Goal: Task Accomplishment & Management: Complete application form

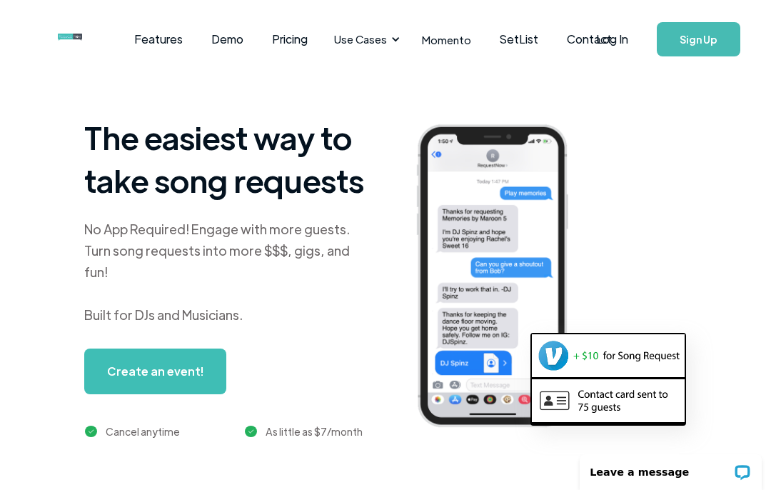
click at [705, 44] on link "Sign Up" at bounding box center [699, 39] width 84 height 34
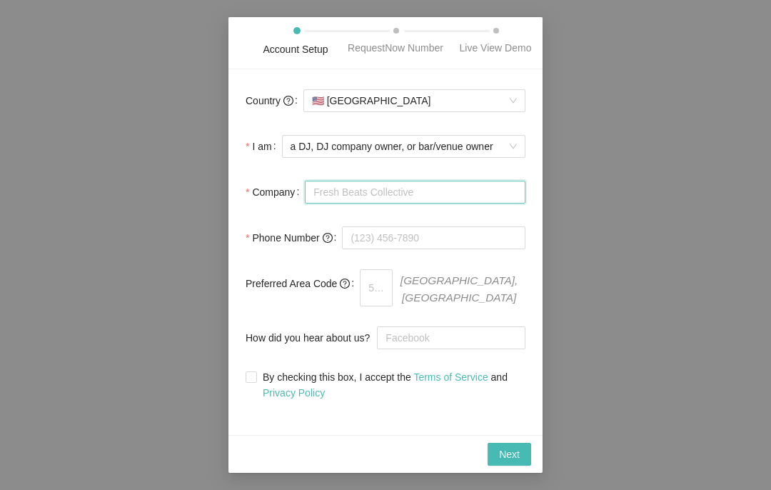
click at [457, 203] on input "Company" at bounding box center [415, 192] width 221 height 23
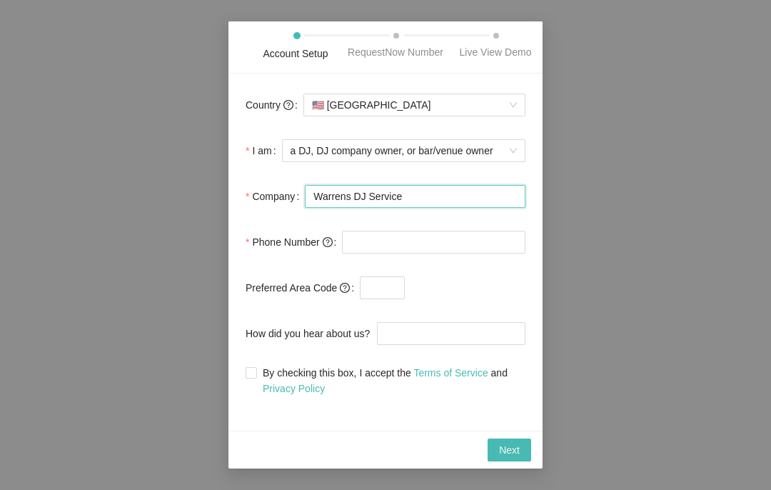
type input "Warrens DJ Service"
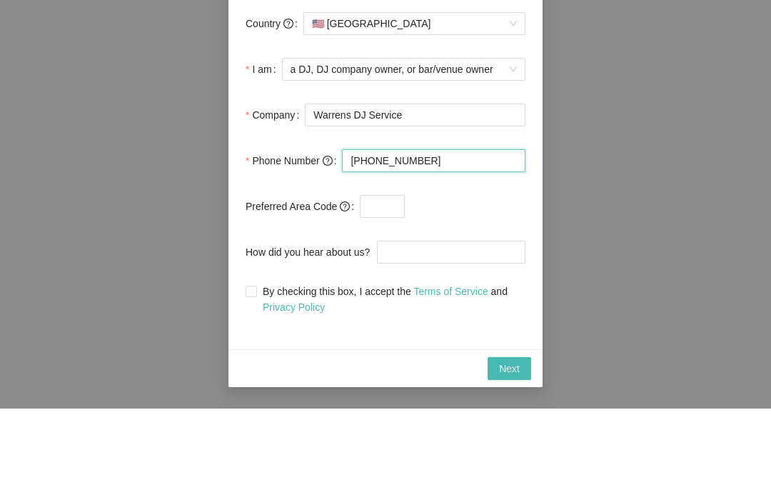
type input "[PHONE_NUMBER]"
click at [436, 276] on span at bounding box center [465, 287] width 121 height 23
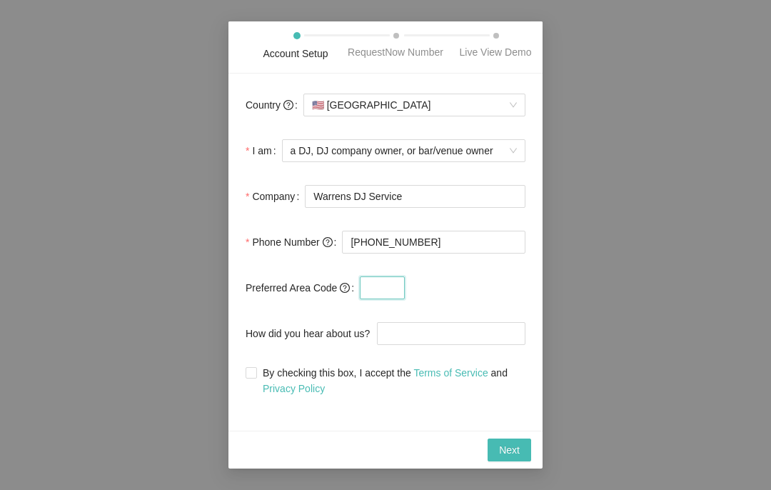
click at [390, 297] on input "text" at bounding box center [382, 287] width 45 height 23
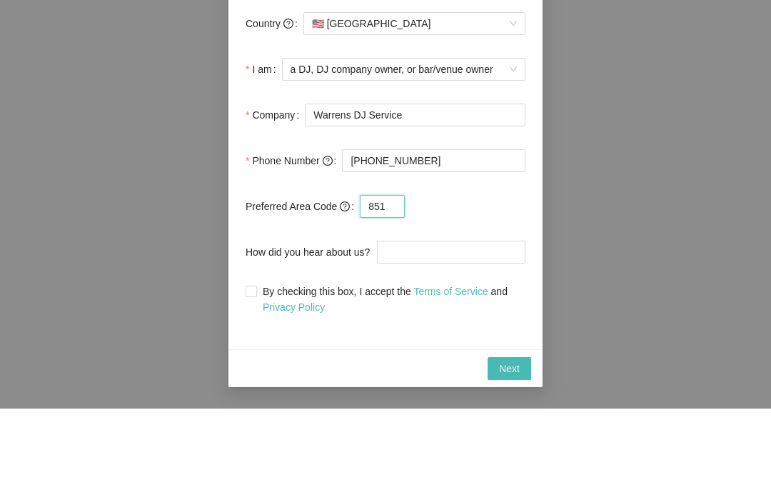
type input "851"
click at [445, 322] on input "How did you hear about us?" at bounding box center [451, 333] width 148 height 23
type input "online search"
click at [518, 442] on span "Next" at bounding box center [509, 450] width 21 height 16
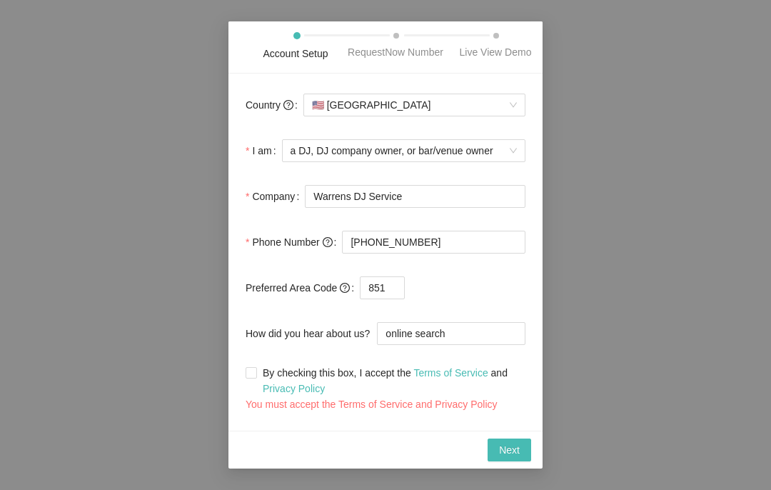
click at [255, 376] on input "By checking this box, I accept the Terms of Service and Privacy Policy" at bounding box center [251, 372] width 10 height 10
checkbox input "true"
click at [510, 458] on span "Next" at bounding box center [509, 450] width 21 height 16
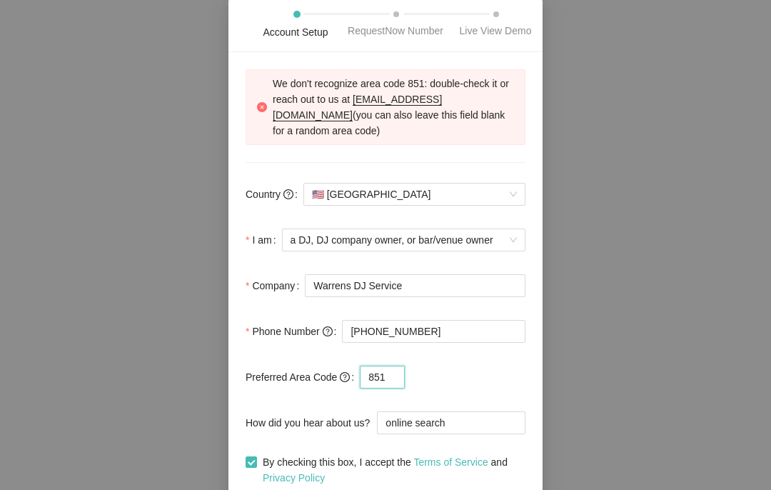
click at [395, 388] on input "851" at bounding box center [382, 376] width 45 height 23
type input "8"
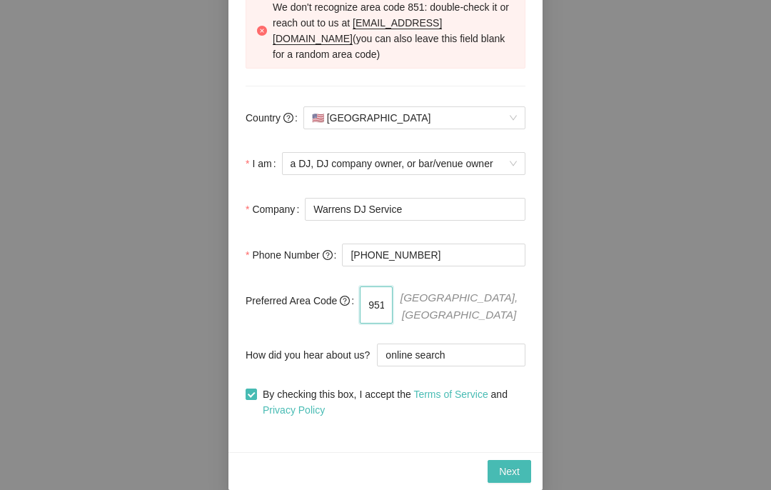
scroll to position [82, 0]
type input "951"
click at [736, 318] on div "Account Setup RequestNow Number Live View Demo We don't recognize area code 851…" at bounding box center [385, 245] width 771 height 490
click at [733, 316] on div "Account Setup RequestNow Number Live View Demo We don't recognize area code 851…" at bounding box center [385, 245] width 771 height 490
click at [514, 470] on span "Next" at bounding box center [509, 471] width 21 height 16
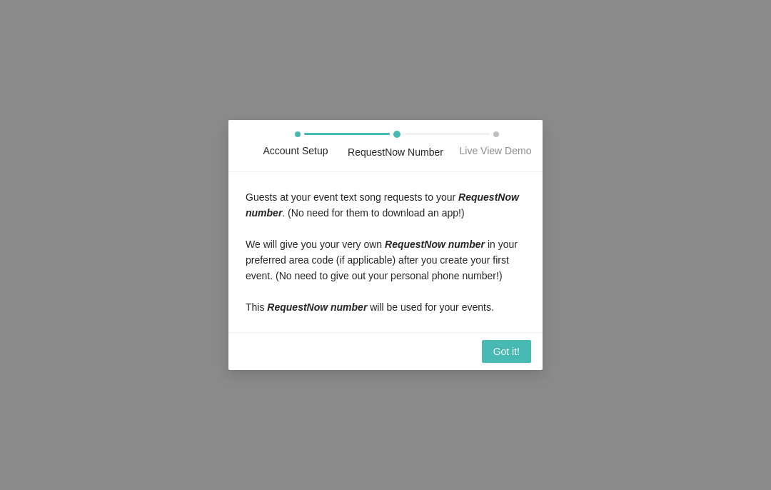
scroll to position [0, 0]
click at [570, 351] on div "Account Setup RequestNow Number Live View Demo Guests at your event text song r…" at bounding box center [385, 245] width 771 height 490
click at [509, 359] on span "Got it!" at bounding box center [506, 351] width 26 height 16
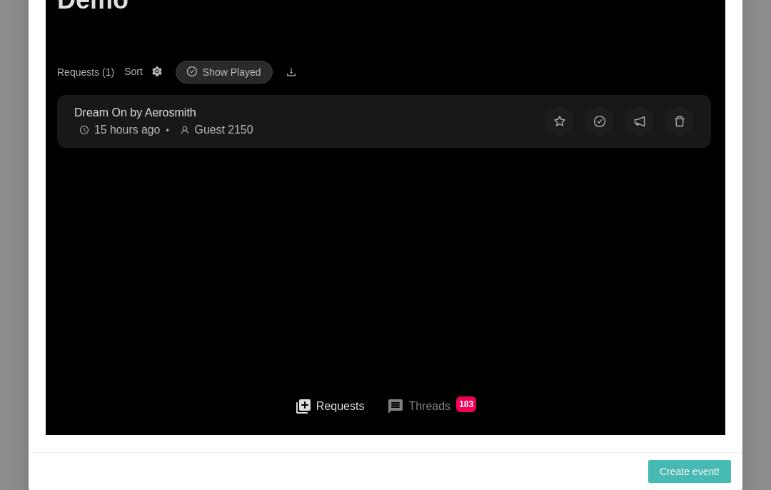
scroll to position [211, 0]
click at [700, 465] on span "Create event!" at bounding box center [690, 471] width 60 height 16
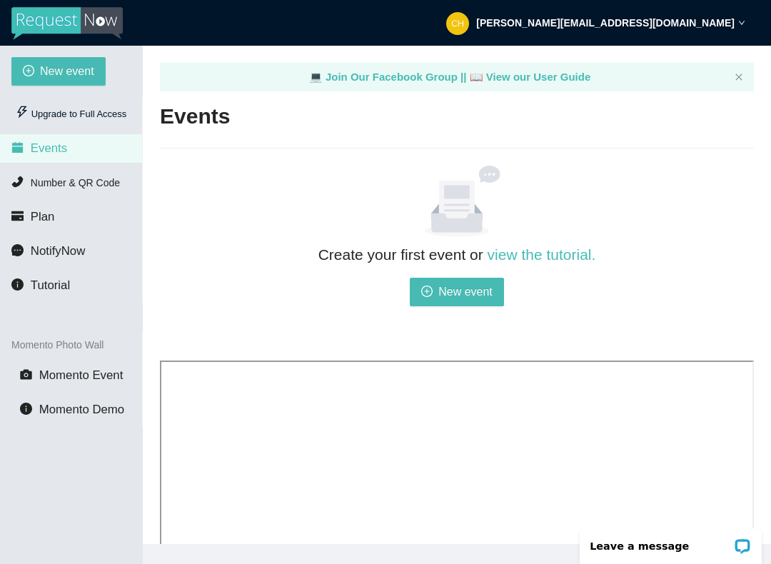
click at [469, 296] on span "New event" at bounding box center [465, 292] width 54 height 18
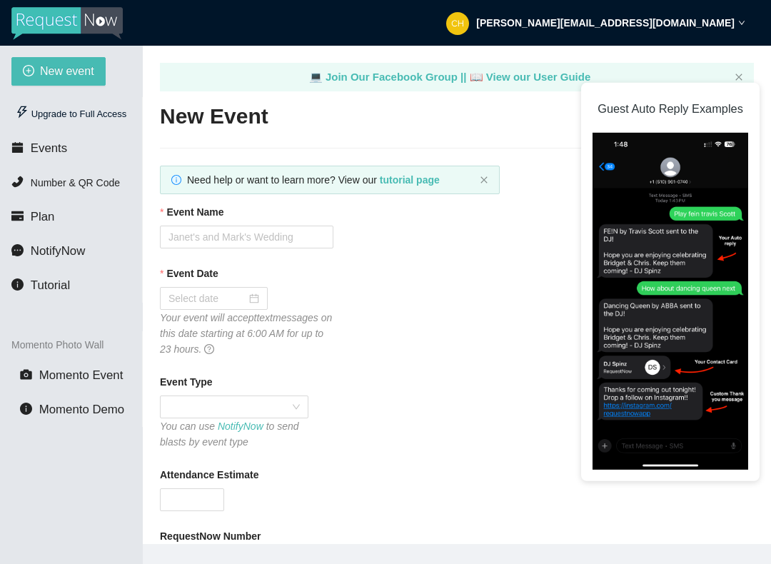
type textarea "https://virtualdj.com/ask/DJ_Spinz"
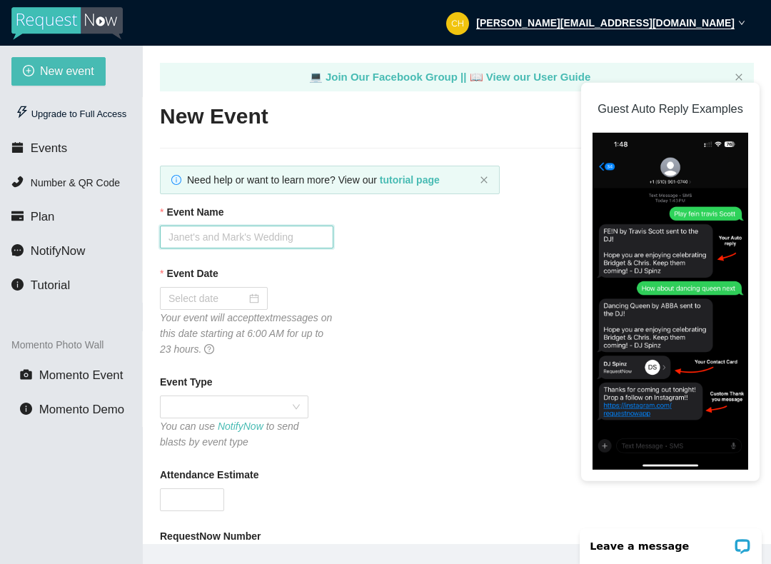
click at [275, 247] on input "Event Name" at bounding box center [246, 237] width 173 height 23
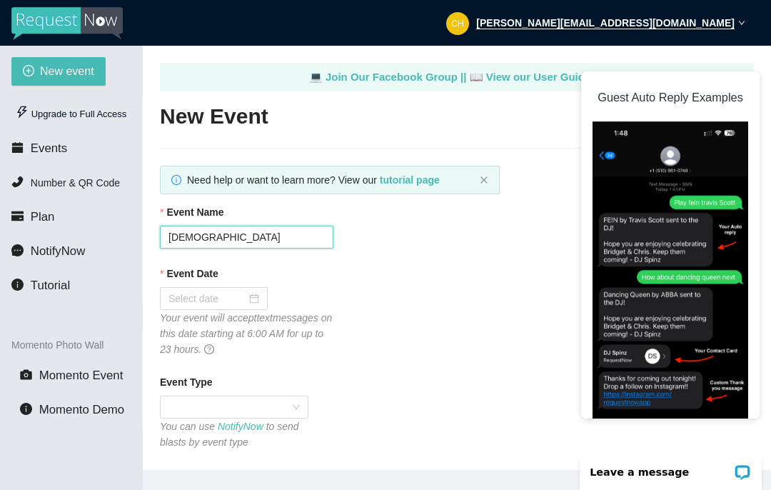
type input "Tendernism"
click at [225, 296] on input "Event Date" at bounding box center [207, 299] width 78 height 16
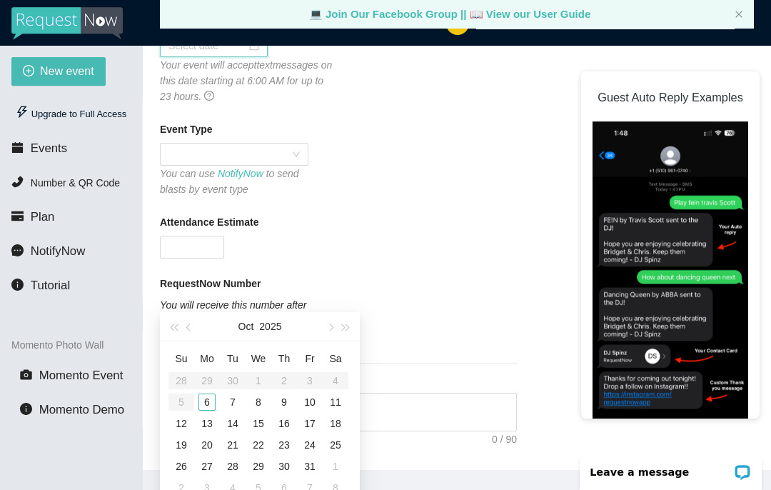
scroll to position [248, 0]
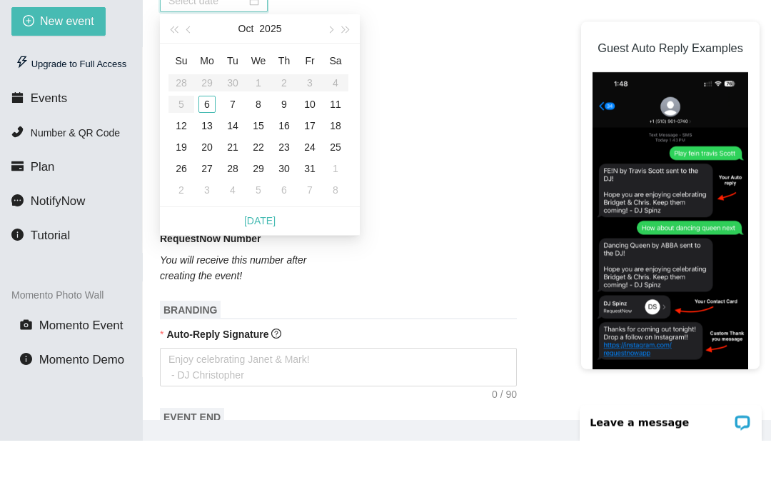
type input "10/11/2025"
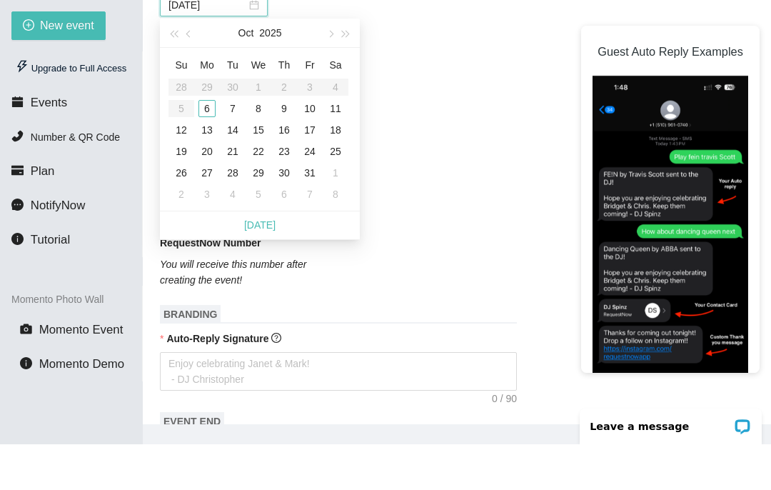
click at [345, 143] on td "11" at bounding box center [336, 153] width 26 height 21
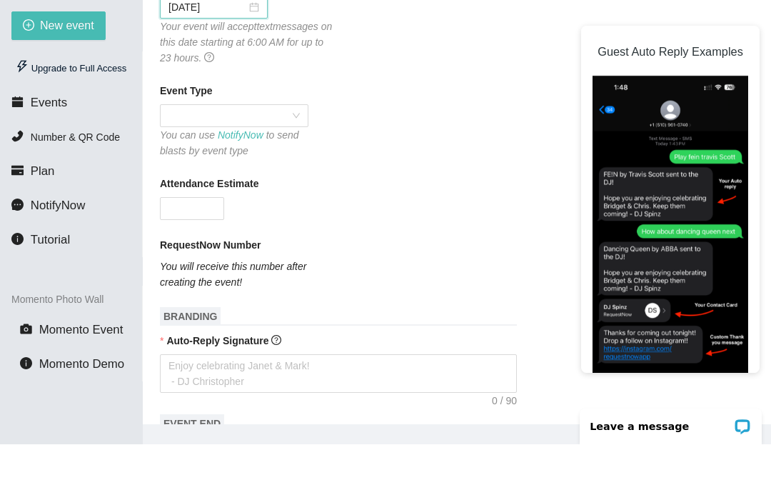
click at [254, 151] on span at bounding box center [233, 161] width 131 height 21
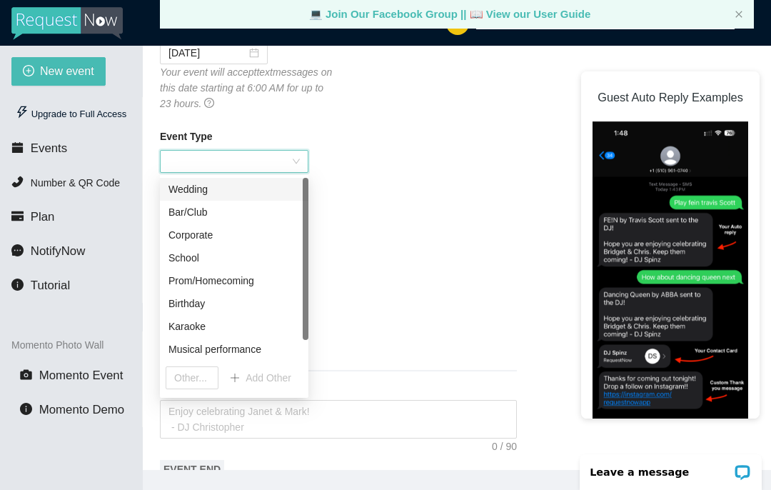
scroll to position [23, 0]
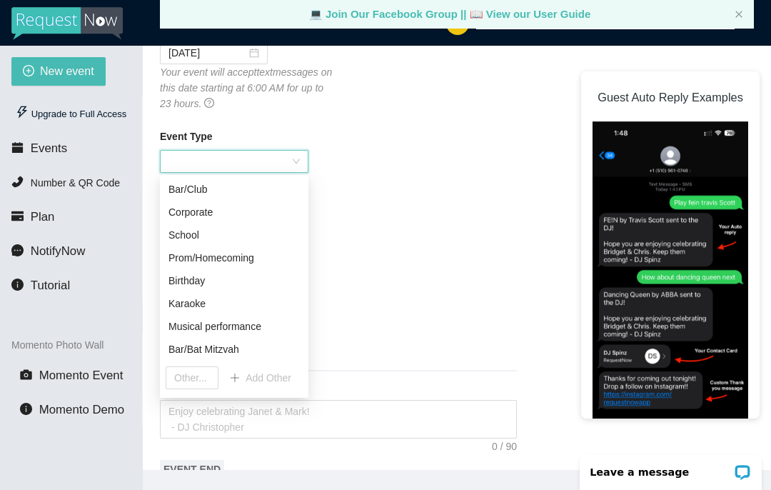
click at [271, 332] on div "Musical performance" at bounding box center [233, 326] width 131 height 16
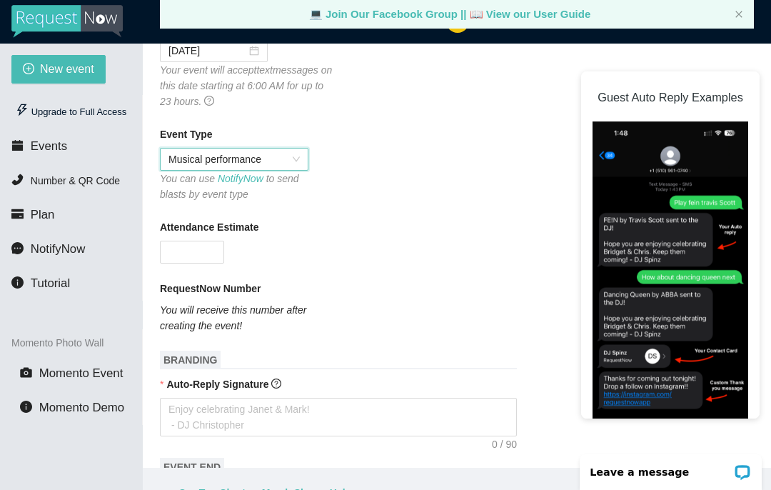
scroll to position [0, 0]
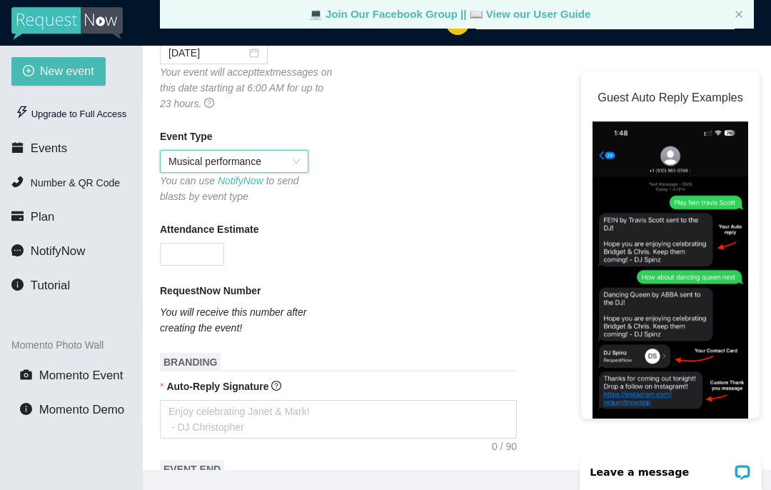
click at [191, 262] on input "Attendance Estimate" at bounding box center [192, 253] width 63 height 21
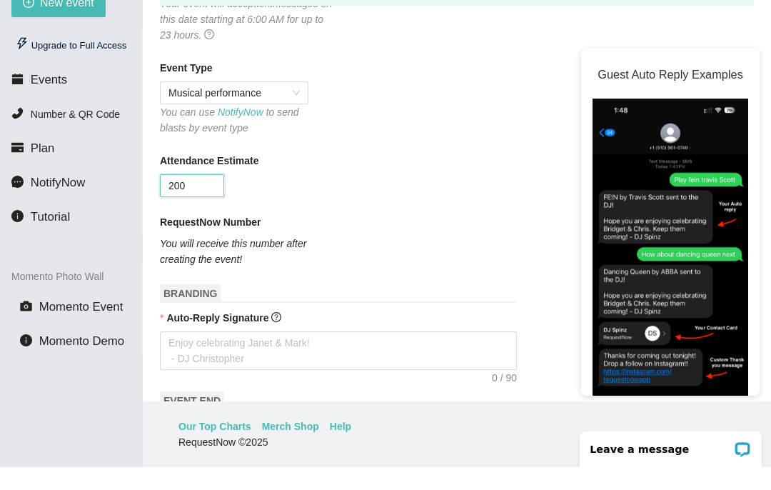
scroll to position [101, 0]
type input "200"
click at [161, 354] on textarea "Auto-Reply Signature" at bounding box center [338, 373] width 357 height 39
type textarea "T"
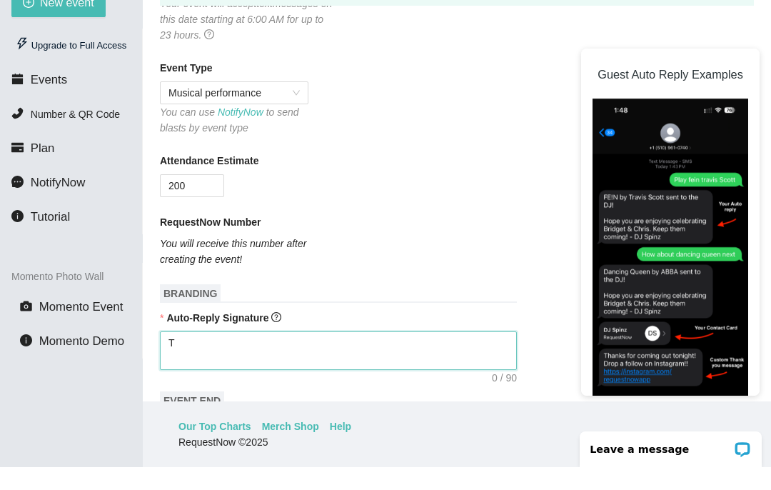
type textarea "Th"
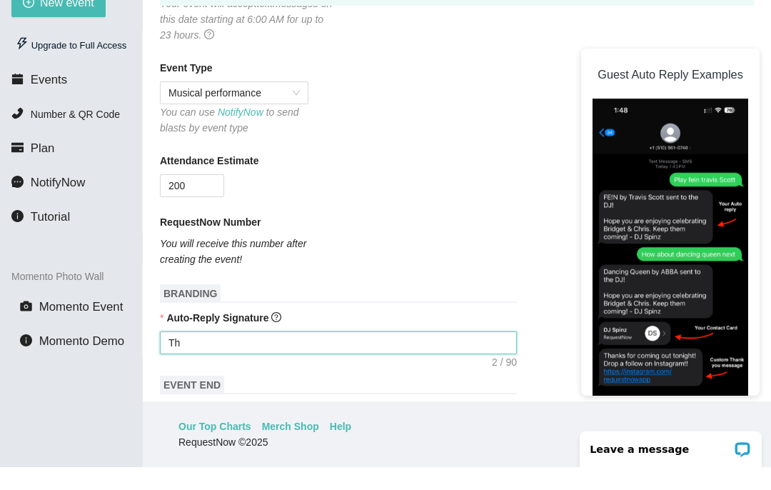
type textarea "Tha"
type textarea "Than"
type textarea "Thank"
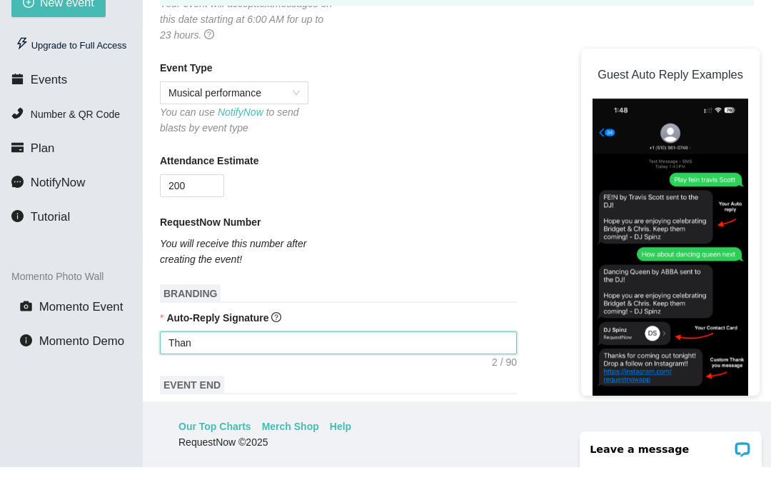
type textarea "Thank"
type textarea "Thanks"
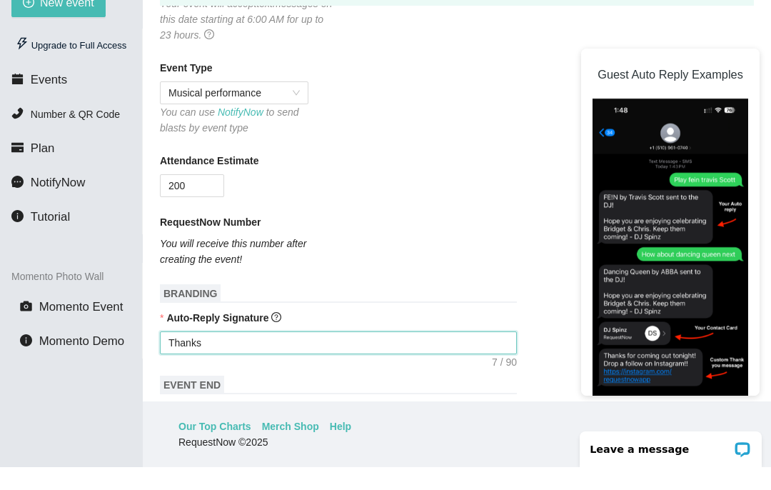
type textarea "Thanks f"
type textarea "Thanks fo"
type textarea "Thanks for"
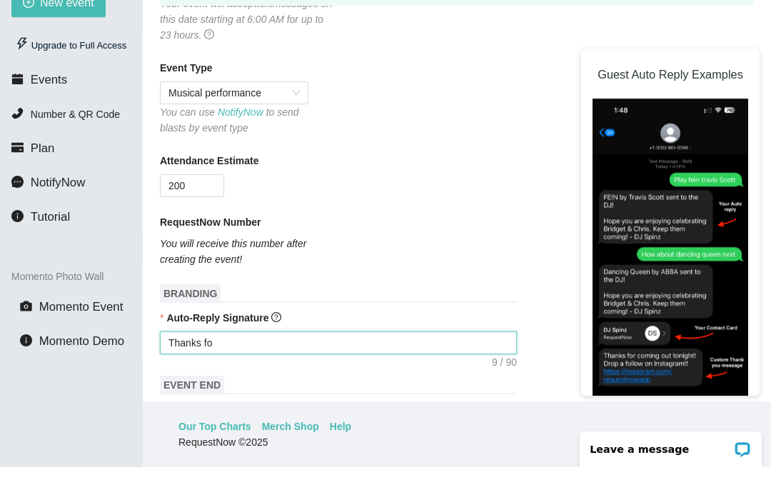
type textarea "Thanks for"
type textarea "Thanks for y"
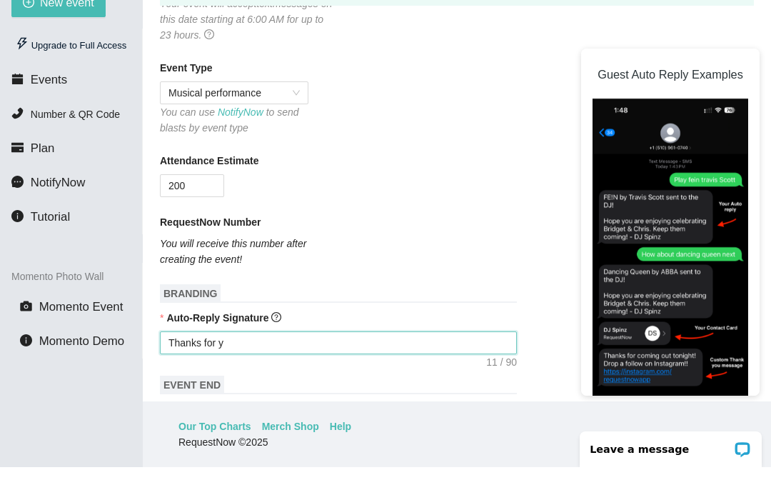
type textarea "Thanks for yo"
type textarea "Thanks for you"
type textarea "Thanks for your"
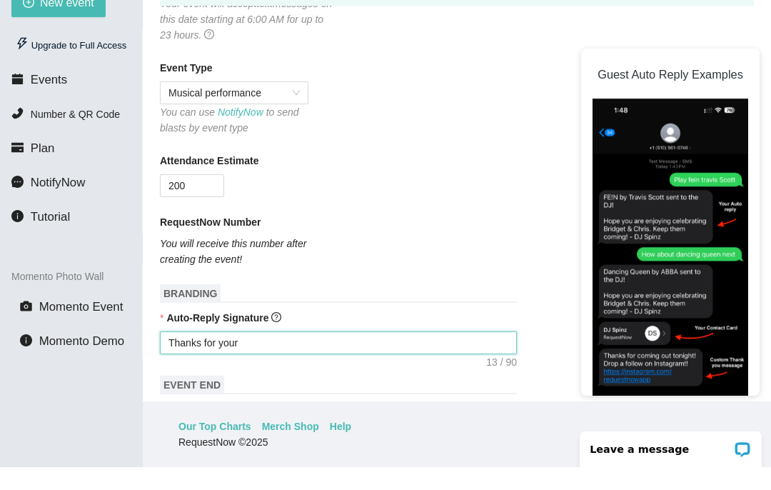
type textarea "Thanks for your"
type textarea "Thanks for your r"
type textarea "Thanks for your re"
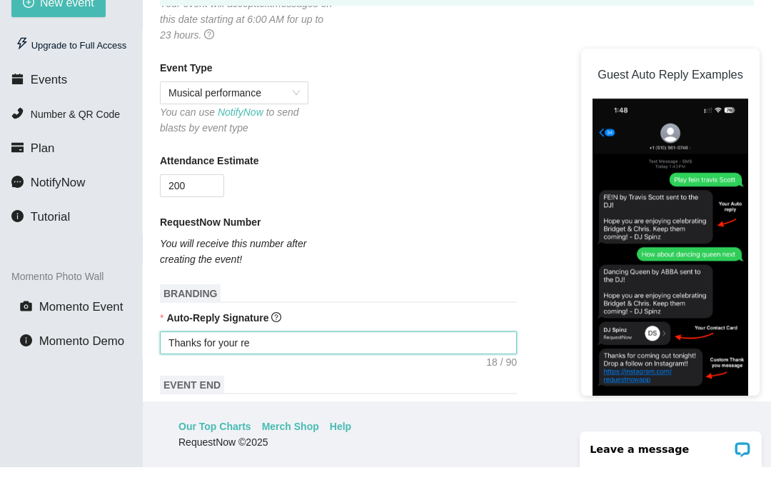
type textarea "Thanks for your req"
type textarea "Thanks for your requ"
type textarea "Thanks for your reque"
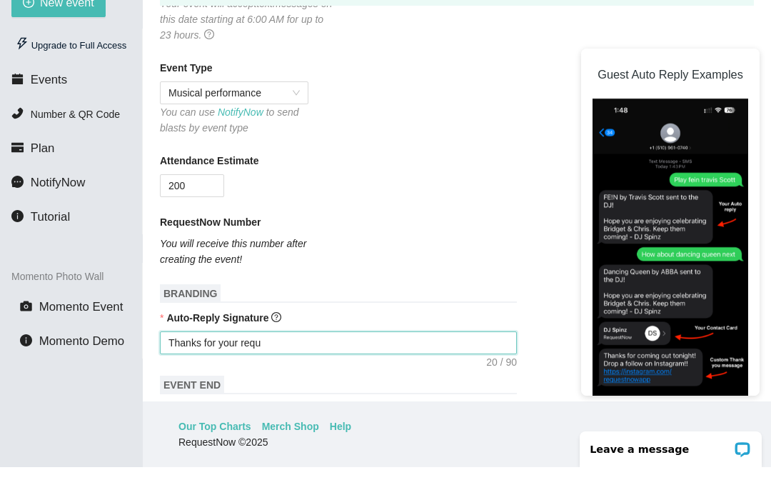
type textarea "Thanks for your reque"
type textarea "Thanks for your reques"
type textarea "Thanks for your request"
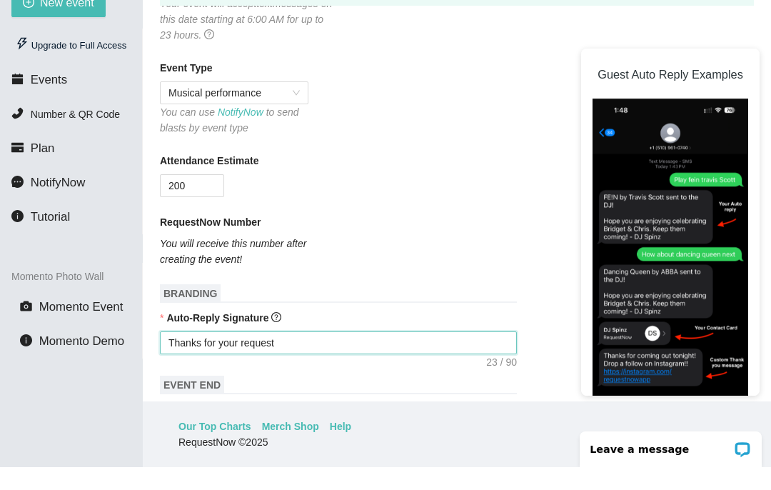
type textarea "Thanks for your request,"
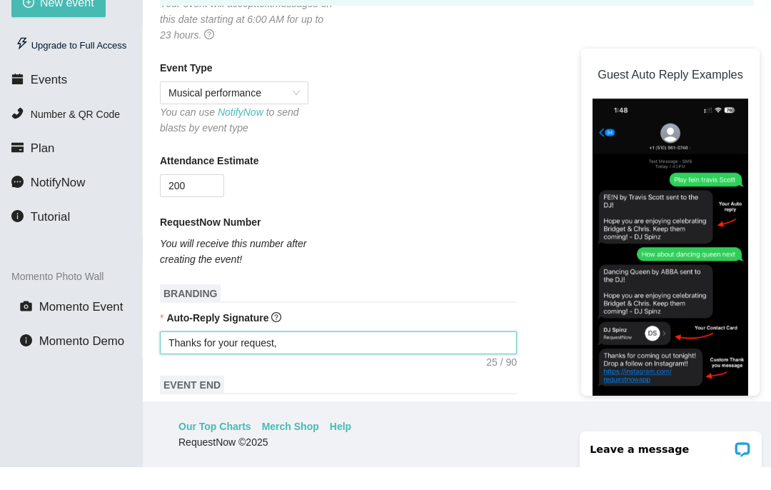
type textarea "Thanks for your request,"
type textarea "Thanks for your request"
type textarea "Thanks for your request!"
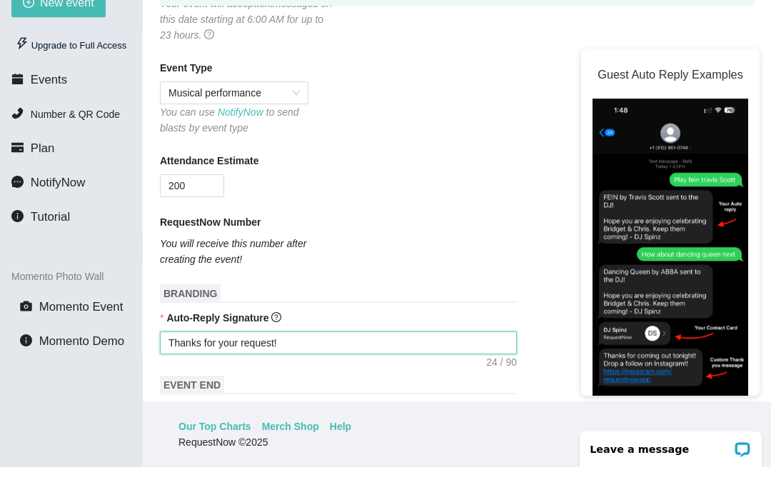
type textarea "Thanks for your request!!"
type textarea "Thanks for your request!! B"
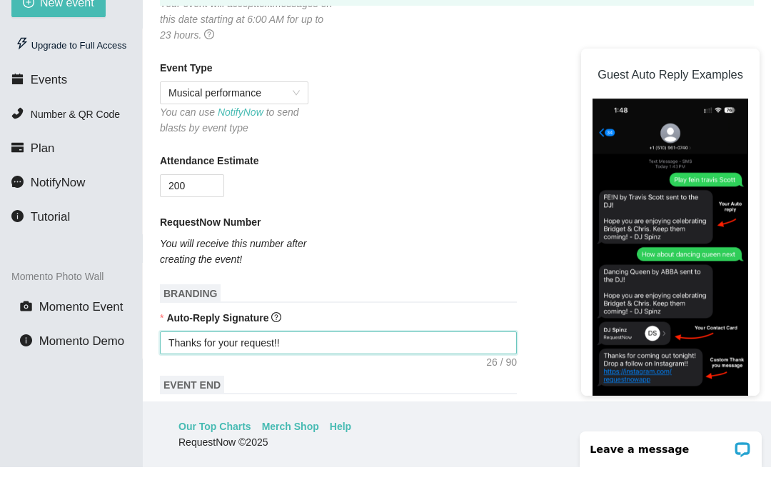
type textarea "Thanks for your request!! B"
type textarea "Thanks for your request!! Be"
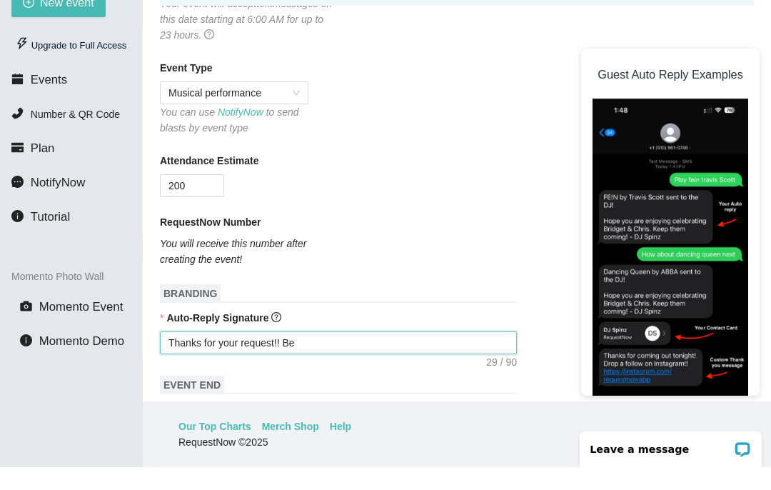
type textarea "Thanks for your request!! Be s"
type textarea "Thanks for your request!! Be su"
type textarea "Thanks for your request!! Be sur"
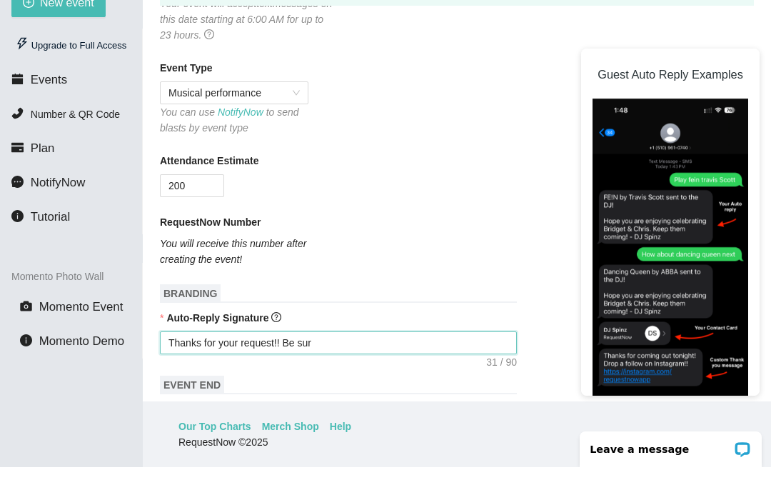
type textarea "Thanks for your request!! Be sure"
type textarea "Thanks for your request!! Be sure t"
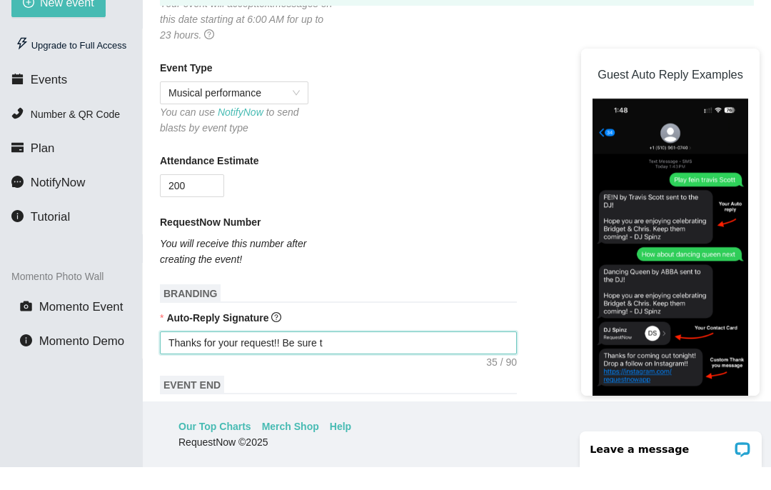
type textarea "Thanks for your request!! Be sure to"
type textarea "Thanks for your request!! Be sure to f"
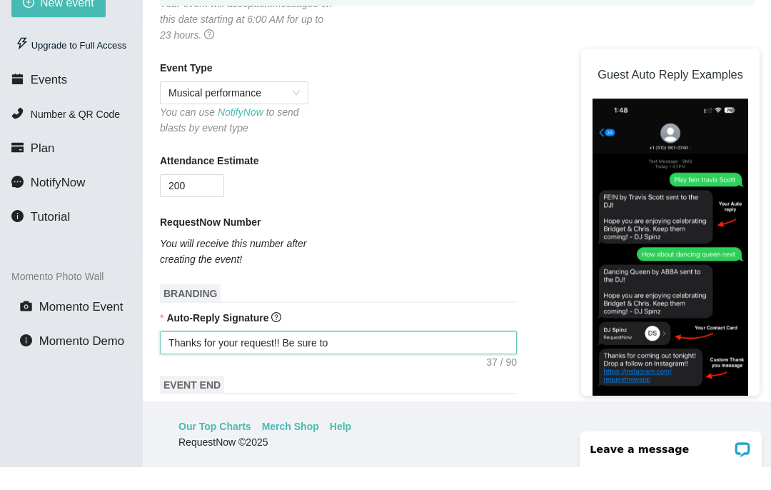
type textarea "Thanks for your request!! Be sure to f"
type textarea "Thanks for your request!! Be sure to fo"
type textarea "Thanks for your request!! Be sure to fol"
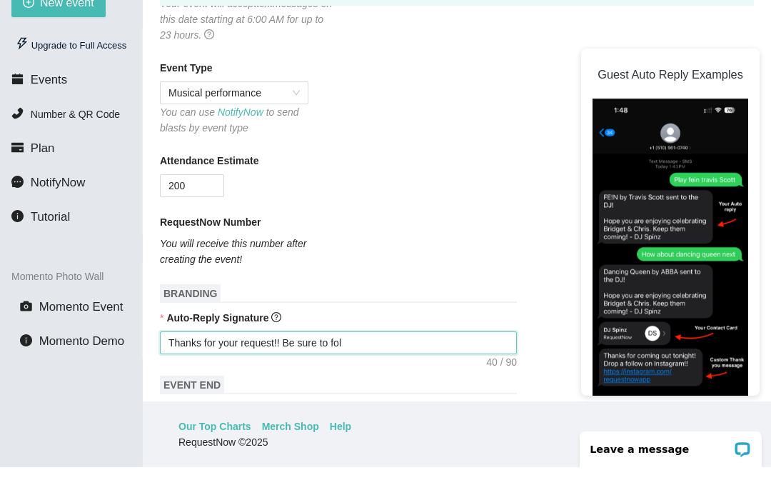
type textarea "Thanks for your request!! Be sure to foll"
type textarea "Thanks for your request!! Be sure to follo"
type textarea "Thanks for your request!! Be sure to follow"
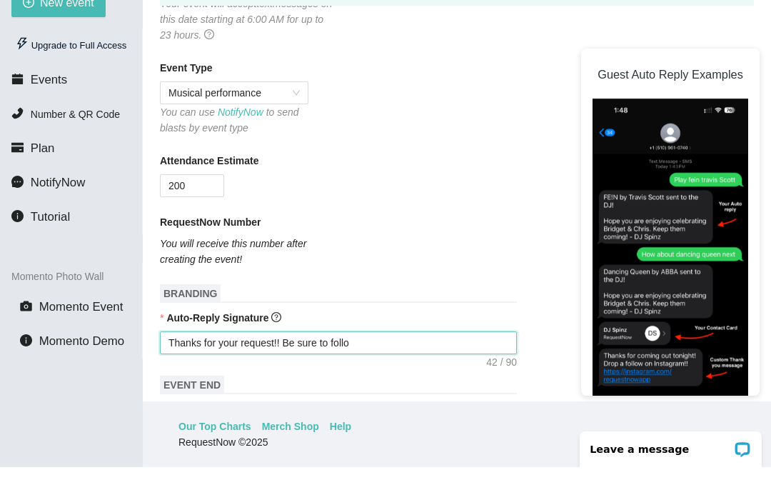
type textarea "Thanks for your request!! Be sure to follow"
type textarea "Thanks for your request!! Be sure to follow m"
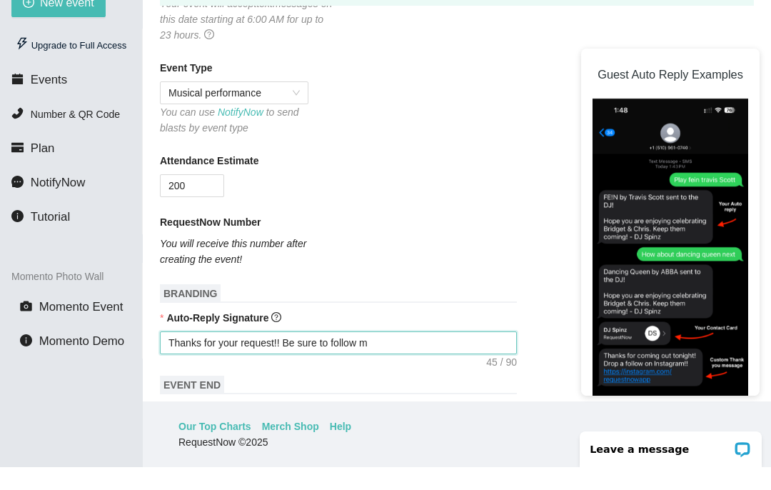
type textarea "Thanks for your request!! Be sure to follow me"
type textarea "Thanks for your request!! Be sure to follow me o"
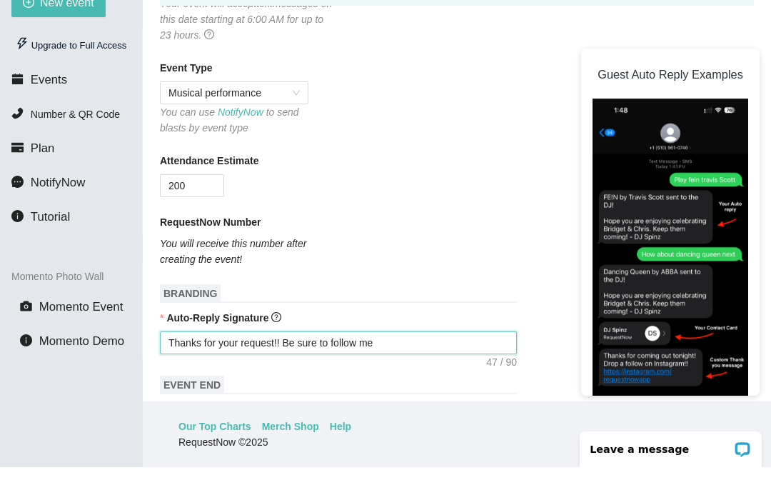
type textarea "Thanks for your request!! Be sure to follow me o"
type textarea "Thanks for your request!! Be sure to follow me on"
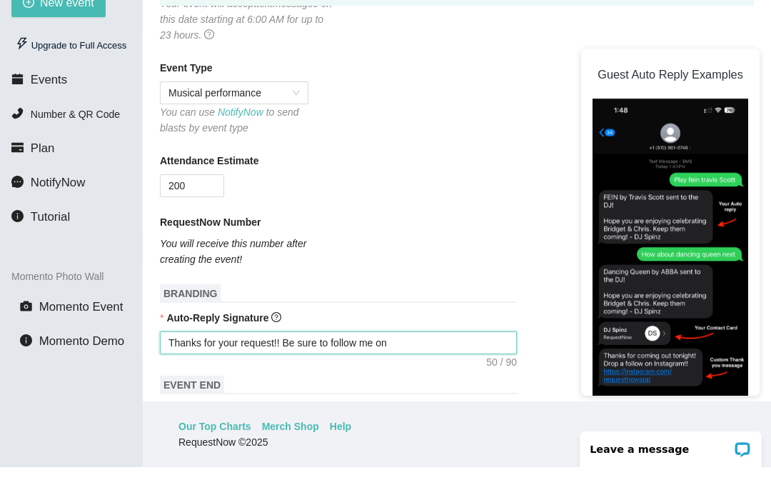
type textarea "Thanks for your request!! Be sure to follow me on"
type textarea "Thanks for your request!! Be sure to follow me o"
type textarea "Thanks for your request!! Be sure to follow me"
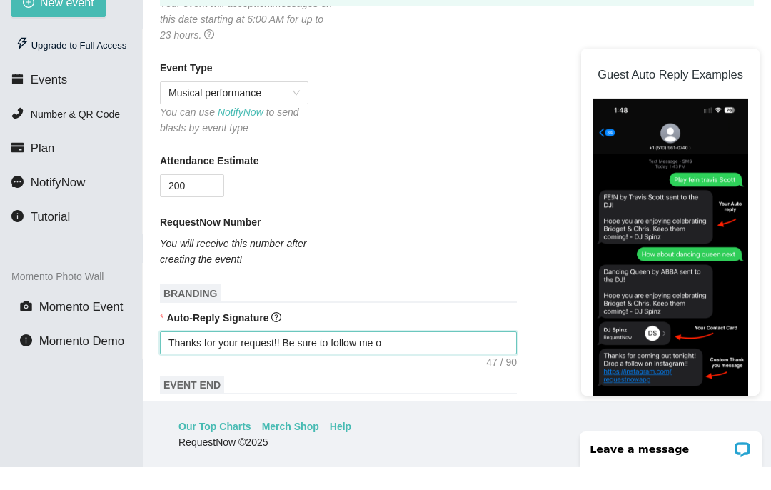
type textarea "Thanks for your request!! Be sure to follow me"
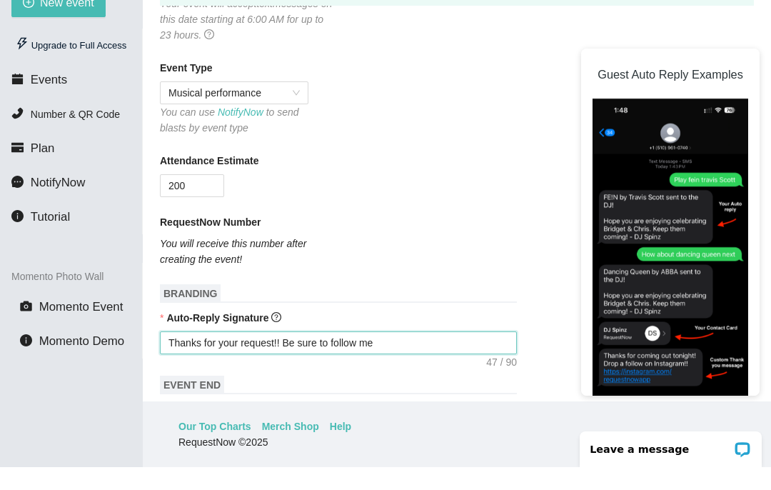
type textarea "Thanks for your request!! Be sure to follow me o"
type textarea "Thanks for your request!! Be sure to follow me on"
type textarea "Thanks for your request!! Be sure to follow me oni"
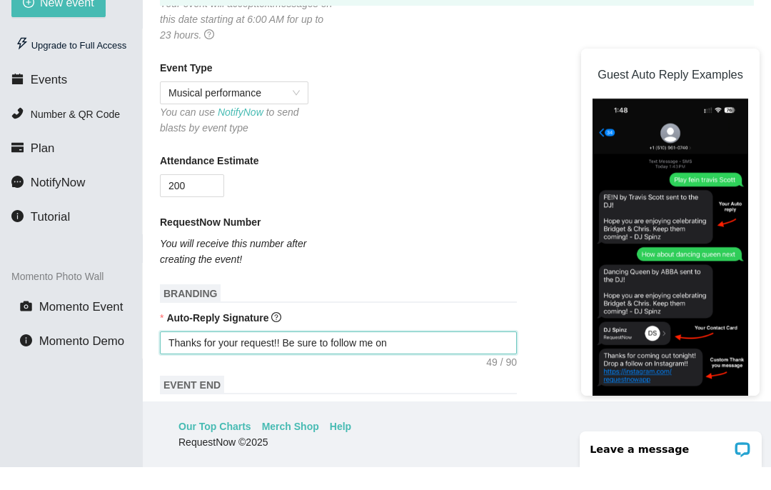
type textarea "Thanks for your request!! Be sure to follow me oni"
type textarea "Thanks for your request!! Be sure to follow me onin"
type textarea "Thanks for your request!! Be sure to follow me onins"
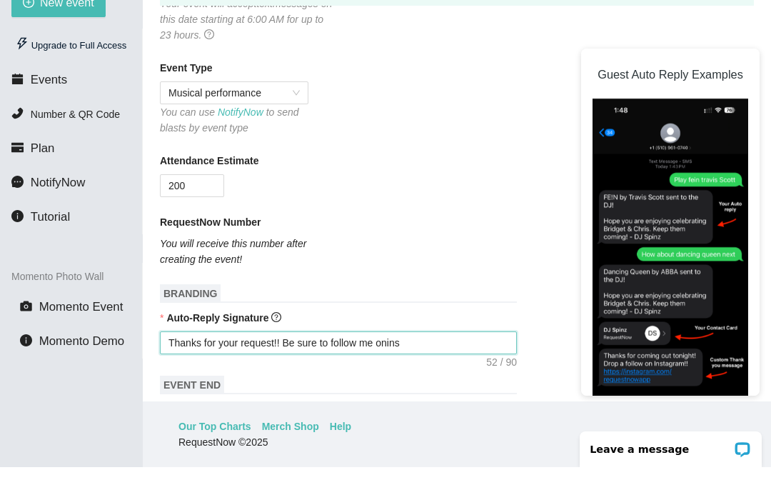
type textarea "Thanks for your request!! Be sure to follow me oninst"
type textarea "Thanks for your request!! Be sure to follow me oninstg"
type textarea "Thanks for your request!! Be sure to follow me oninstgr"
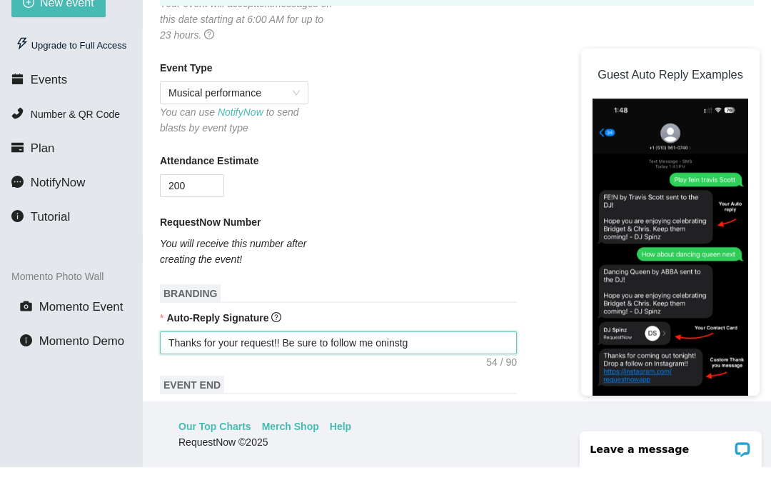
type textarea "Thanks for your request!! Be sure to follow me oninstgr"
type textarea "Thanks for your request!! Be sure to follow me oninstgra"
type textarea "Thanks for your request!! Be sure to follow me oninstgram"
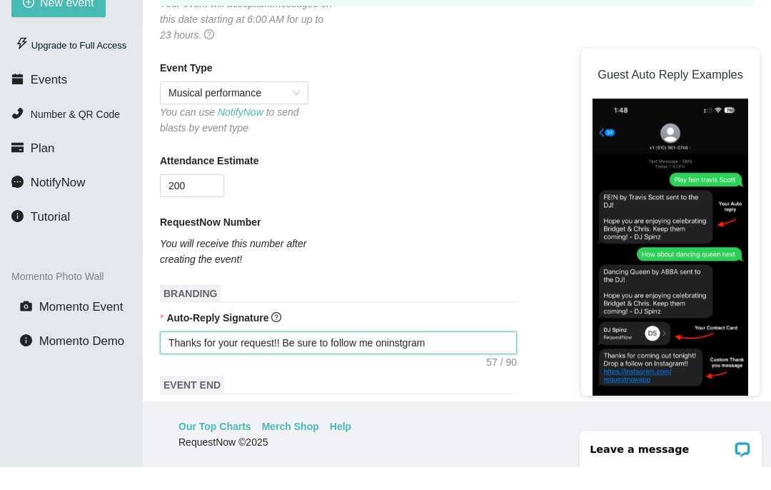
type textarea "Thanks for your request!! Be sure to follow me oninstgra"
type textarea "Thanks for your request!! Be sure to follow me oninstgr"
type textarea "Thanks for your request!! Be sure to follow me oninstg"
type textarea "Thanks for your request!! Be sure to follow me oninst"
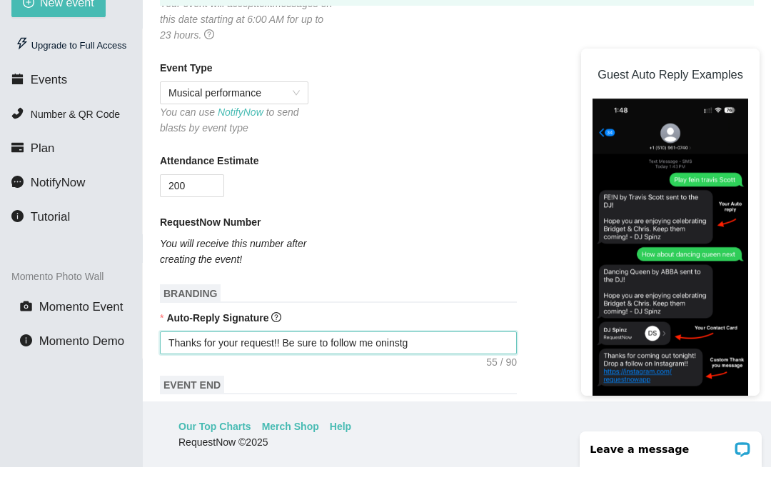
type textarea "Thanks for your request!! Be sure to follow me oninst"
type textarea "Thanks for your request!! Be sure to follow me onins"
type textarea "Thanks for your request!! Be sure to follow me onin"
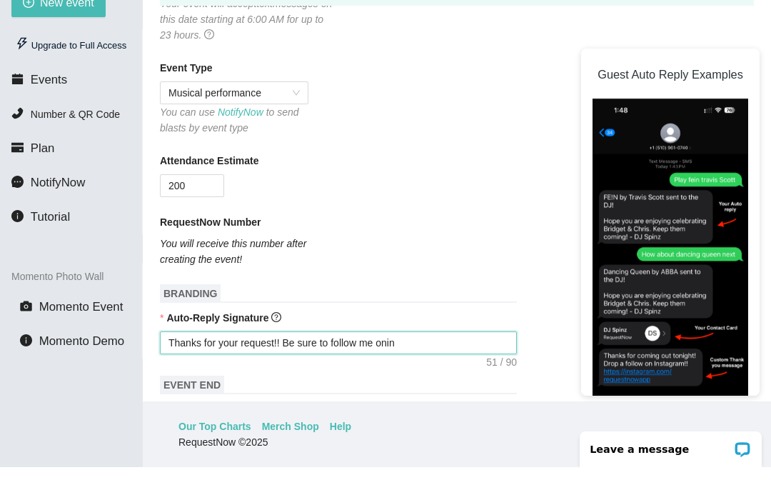
type textarea "Thanks for your request!! Be sure to follow me oni"
type textarea "Thanks for your request!! Be sure to follow me on"
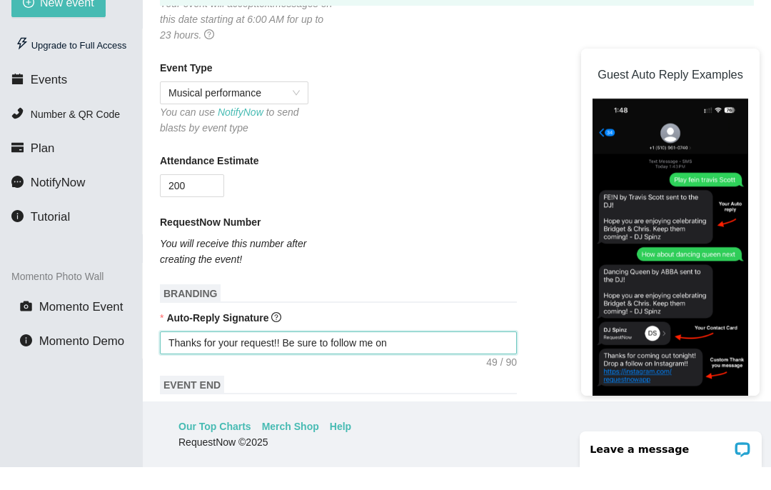
type textarea "Thanks for your request!! Be sure to follow me on"
type textarea "Thanks for your request!! Be sure to follow me on i"
type textarea "Thanks for your request!! Be sure to follow me on in"
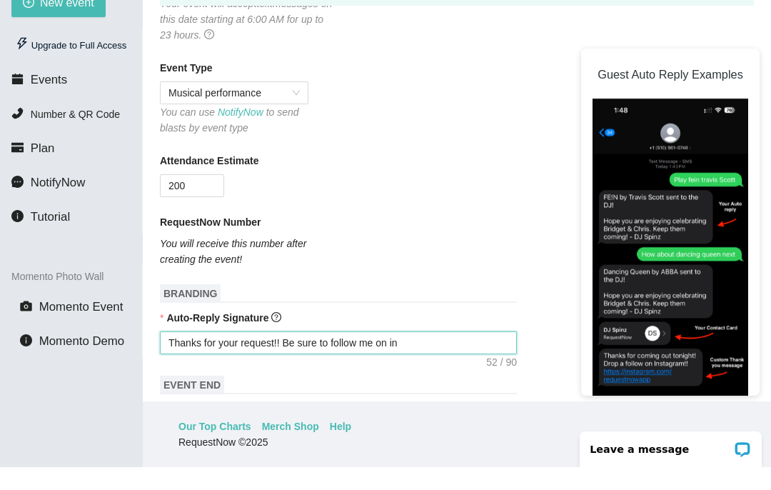
type textarea "Thanks for your request!! Be sure to follow me on ins"
type textarea "Thanks for your request!! Be sure to follow me on inst"
type textarea "Thanks for your request!! Be sure to follow me on insta"
click at [469, 354] on textarea "Thanks for your request!! Be sure to follow me on insta" at bounding box center [338, 365] width 357 height 23
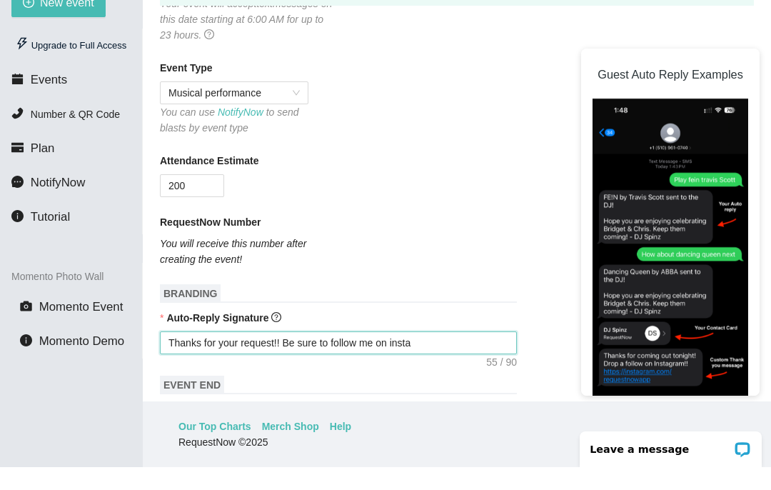
type textarea "Thanks for your request!! Be sure to follow me on instag"
type textarea "Thanks for your request!! Be sure to follow me on instagr"
type textarea "Thanks for your request!! Be sure to follow me on instagra"
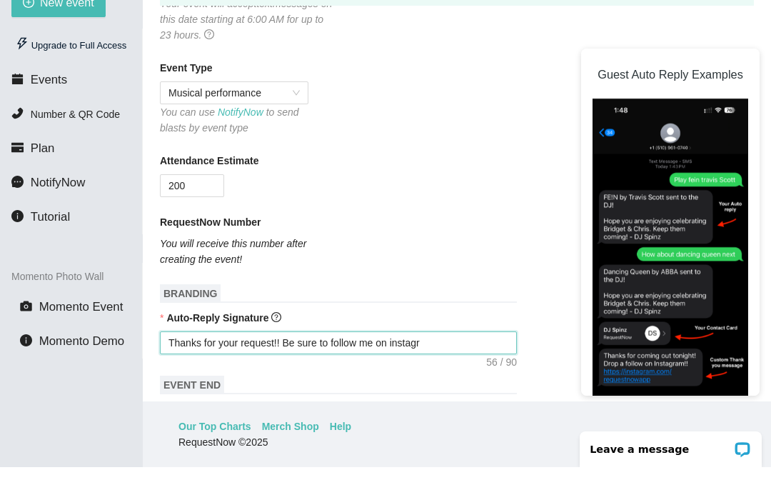
type textarea "Thanks for your request!! Be sure to follow me on instagra"
type textarea "Thanks for your request!! Be sure to follow me on instagram"
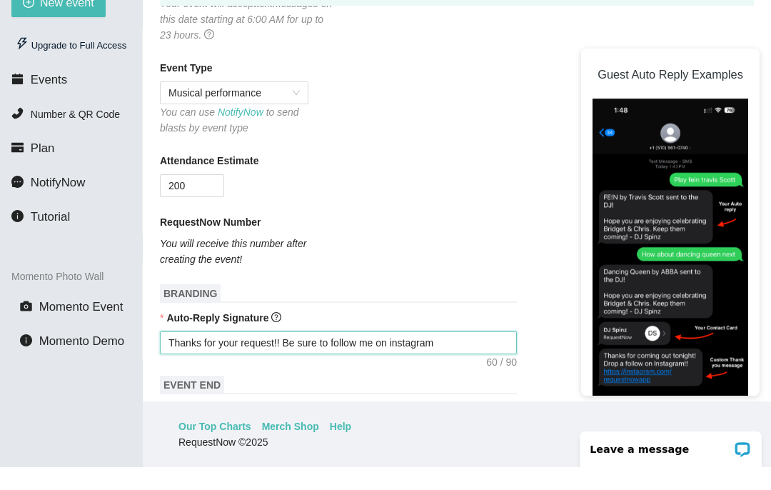
type textarea "Thanks for your request!! Be sure to follow me on instagram @"
type textarea "Thanks for your request!! Be sure to follow me on instagram @t"
type textarea "Thanks for your request!! Be sure to follow me on instagram @te"
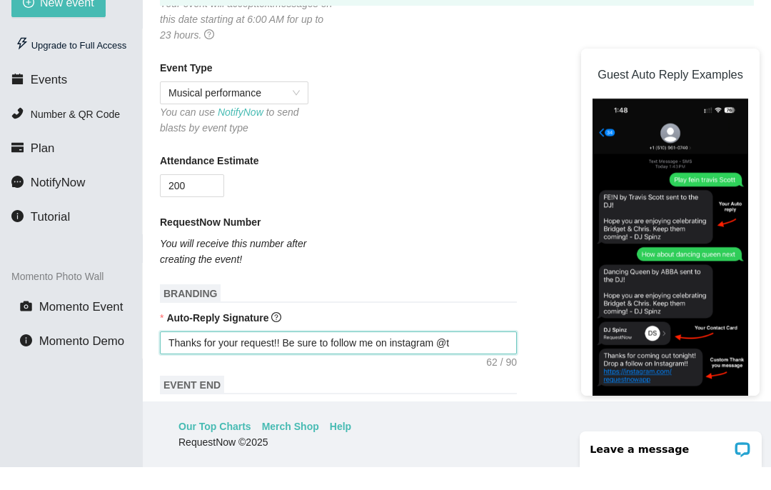
type textarea "Thanks for your request!! Be sure to follow me on instagram @te"
type textarea "Thanks for your request!! Be sure to follow me on instagram @tem"
type textarea "Thanks for your request!! Be sure to follow me on instagram @teme"
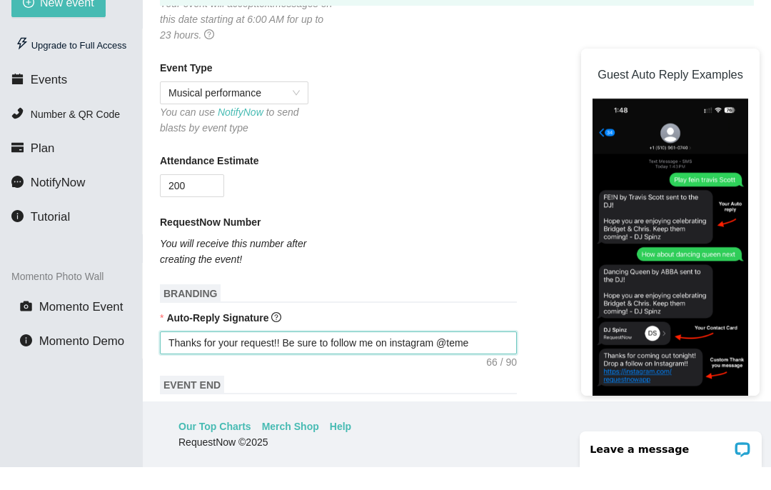
type textarea "Thanks for your request!! Be sure to follow me on instagram @temec"
type textarea "Thanks for your request!! Be sure to follow me on instagram @temecu"
type textarea "Thanks for your request!! Be sure to follow me on instagram @temecul"
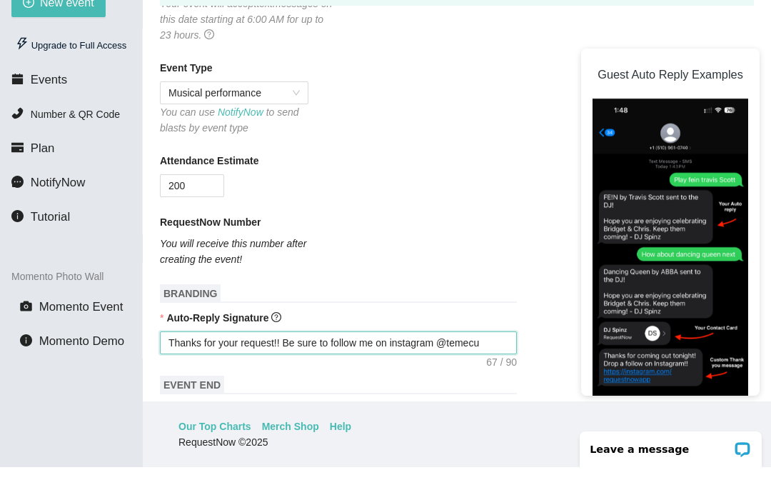
type textarea "Thanks for your request!! Be sure to follow me on instagram @temecul"
type textarea "Thanks for your request!! Be sure to follow me on instagram @temecula"
type textarea "Thanks for your request!! Be sure to follow me on instagram @temeculad"
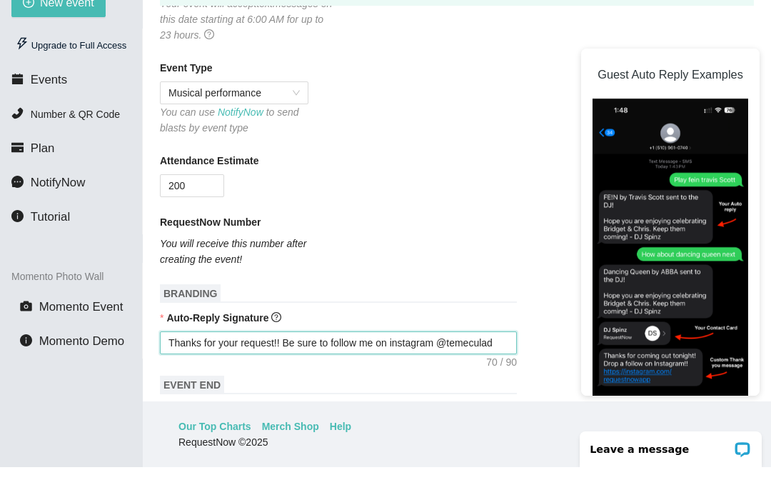
type textarea "Thanks for your request!! Be sure to follow me on instagram @temeculadj"
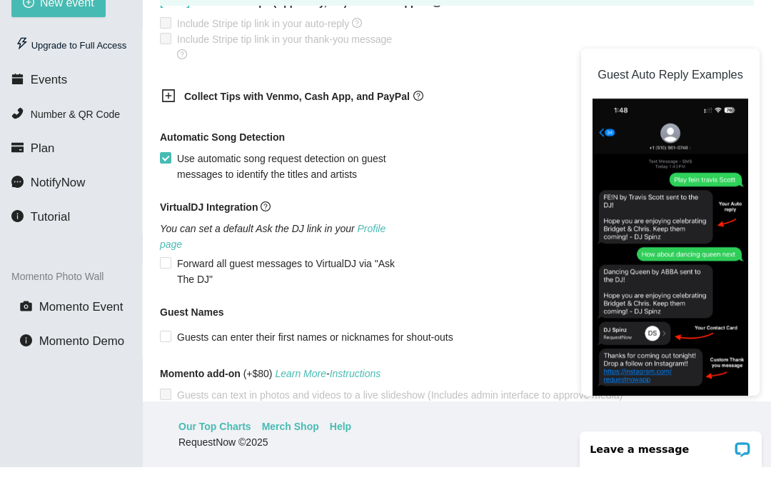
scroll to position [882, 0]
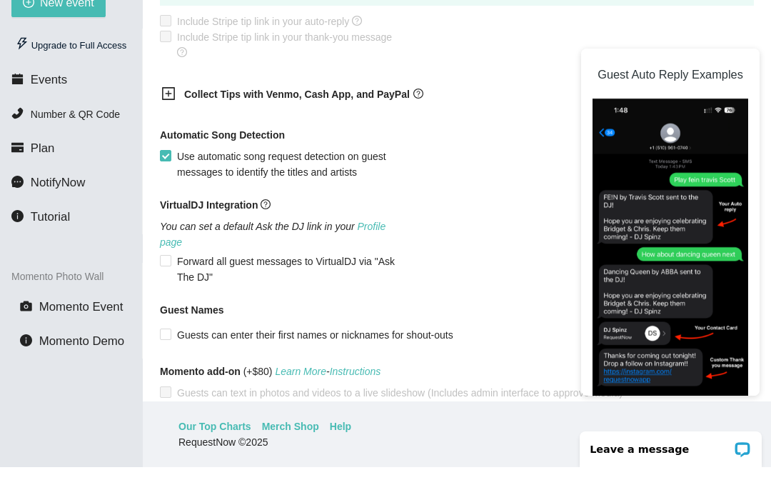
type textarea "Thanks for your request!! Be sure to follow me on instagram @temeculadj"
click at [169, 351] on input "Guests can enter their first names or nicknames for shout-outs" at bounding box center [165, 356] width 10 height 10
checkbox input "true"
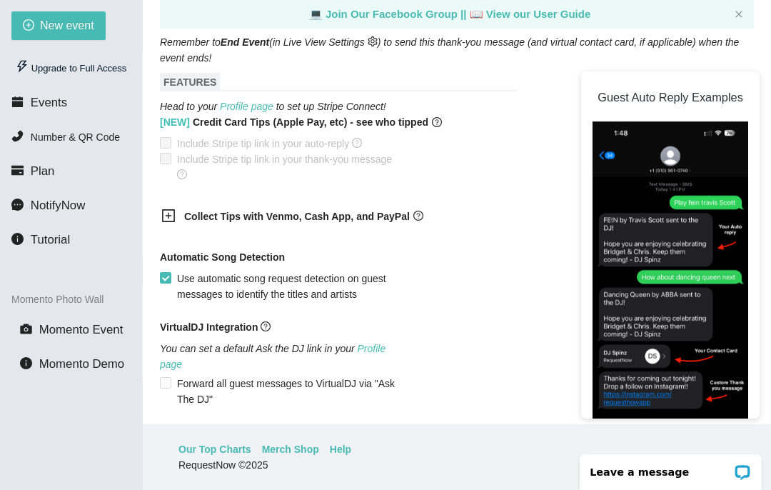
scroll to position [775, 0]
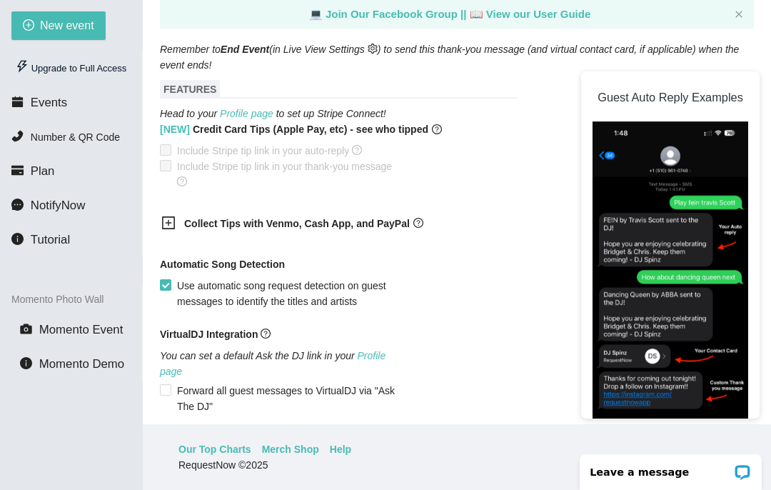
click at [170, 303] on label "Use automatic song request detection on guest messages to identify the titles a…" at bounding box center [284, 293] width 248 height 31
click at [170, 289] on input "Use automatic song request detection on guest messages to identify the titles a…" at bounding box center [165, 284] width 10 height 10
checkbox input "false"
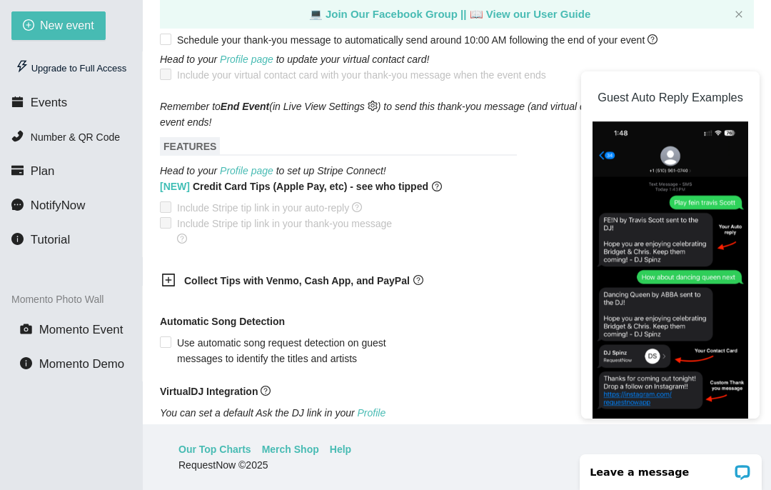
scroll to position [707, 0]
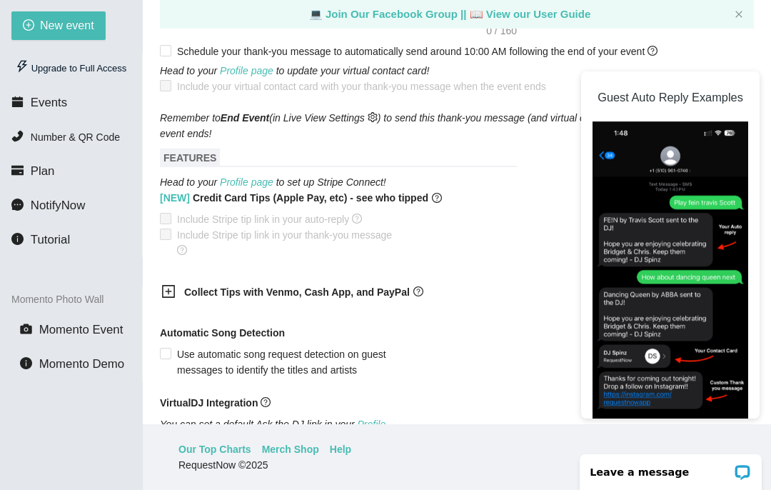
click at [172, 302] on div at bounding box center [172, 293] width 23 height 18
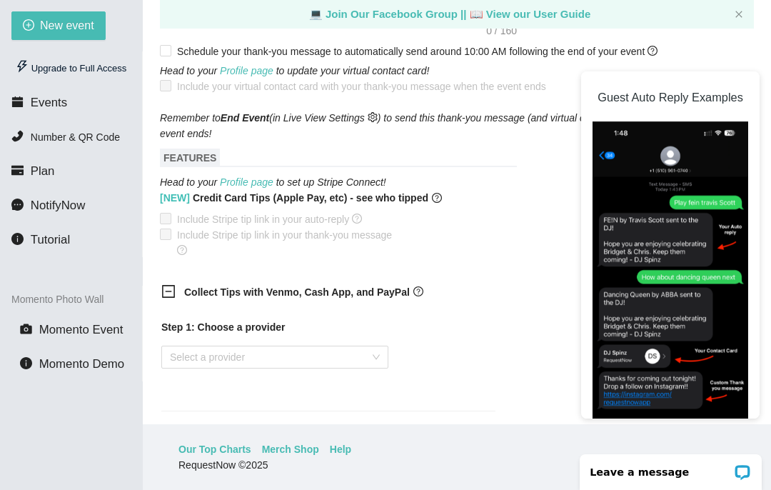
click at [383, 359] on div "Select a provider" at bounding box center [274, 356] width 227 height 23
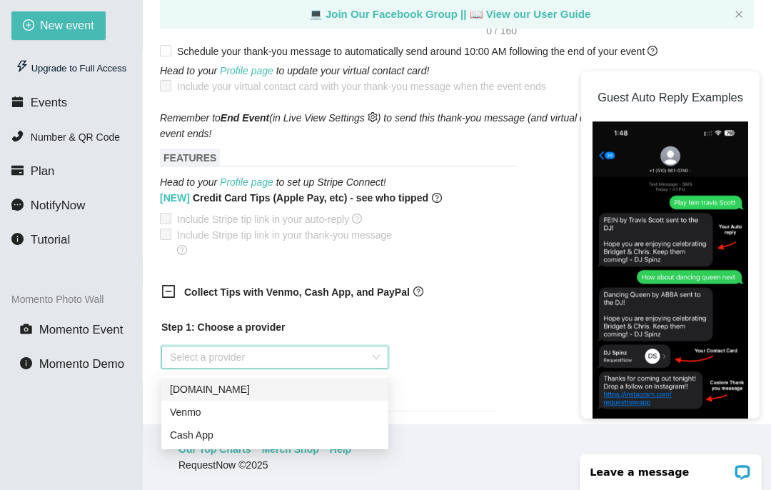
click at [209, 418] on div "Venmo" at bounding box center [275, 412] width 210 height 16
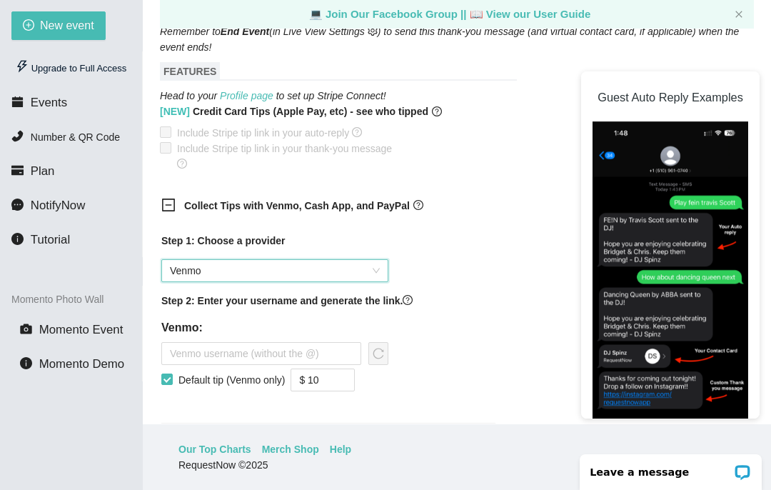
scroll to position [798, 0]
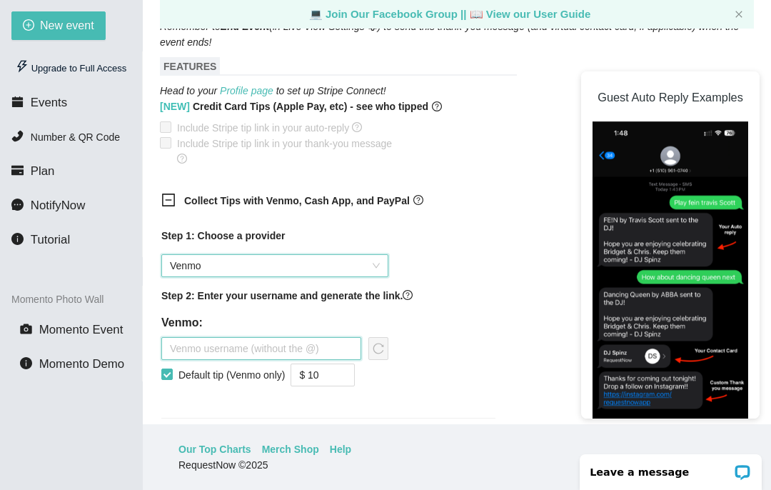
click at [310, 357] on input "text" at bounding box center [261, 348] width 200 height 23
type input "$"
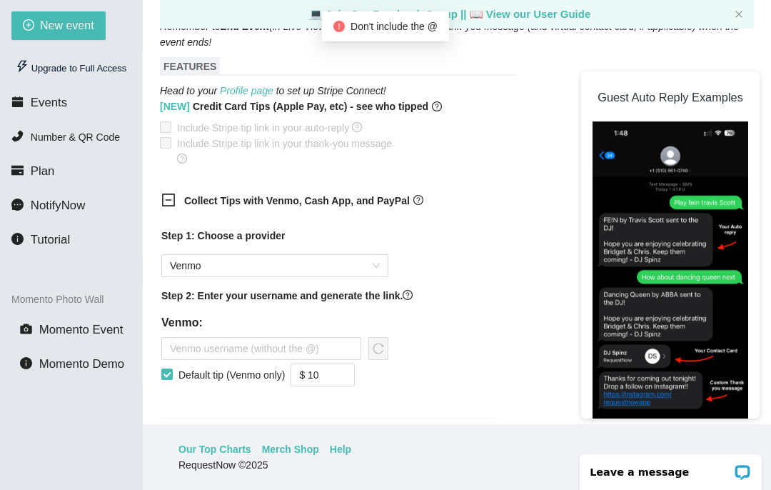
click at [268, 371] on span "Default tip (Venmo only)" at bounding box center [232, 375] width 118 height 16
click at [171, 371] on input "Default tip (Venmo only)" at bounding box center [166, 373] width 10 height 10
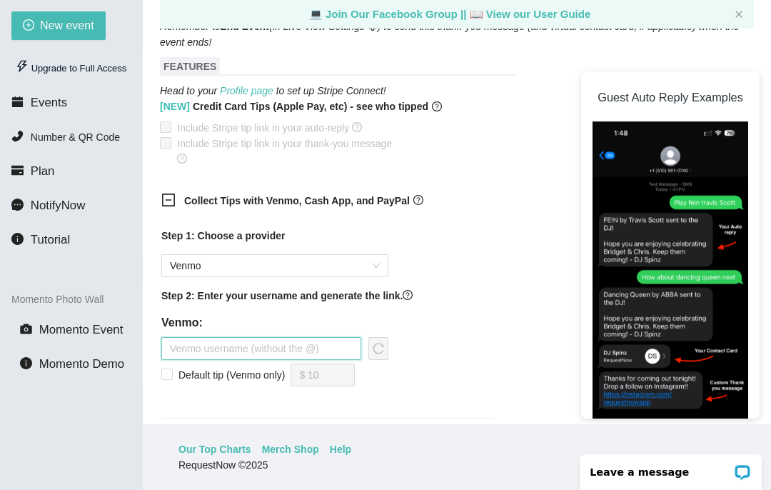
click at [281, 360] on input "text" at bounding box center [261, 348] width 200 height 23
click at [272, 360] on input "text" at bounding box center [261, 348] width 200 height 23
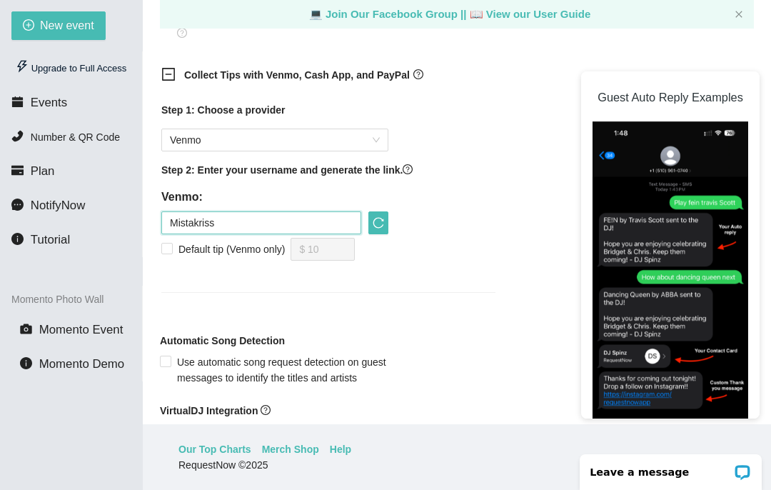
scroll to position [926, 0]
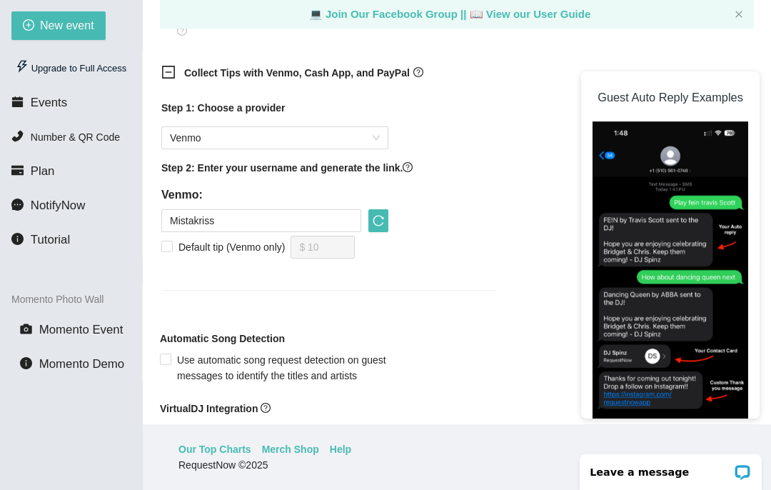
click at [166, 251] on input "Default tip (Venmo only)" at bounding box center [166, 246] width 10 height 10
click at [352, 250] on input "$ 10" at bounding box center [322, 246] width 63 height 21
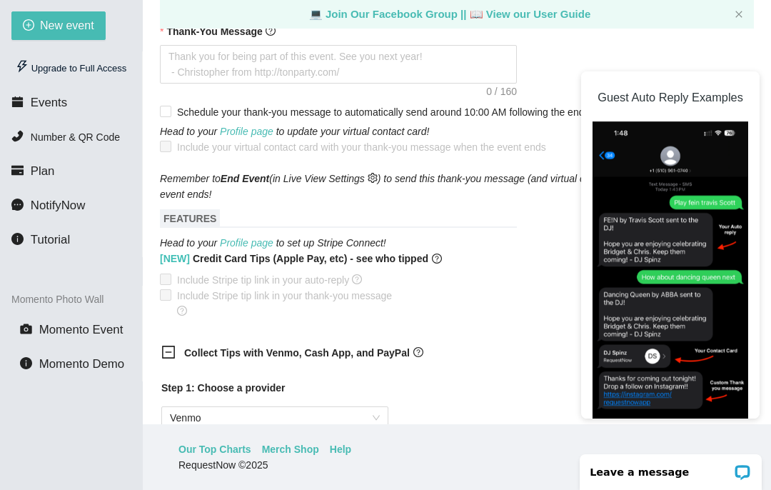
scroll to position [647, 0]
click at [162, 284] on span at bounding box center [165, 278] width 11 height 11
click at [157, 289] on main "💻 Join Our Facebook Group || 📖 View our User Guide New Event Need help or want …" at bounding box center [457, 212] width 628 height 424
click at [161, 283] on span at bounding box center [165, 278] width 11 height 11
click at [172, 292] on span "Include Stripe tip link in your thank-you message" at bounding box center [289, 302] width 236 height 31
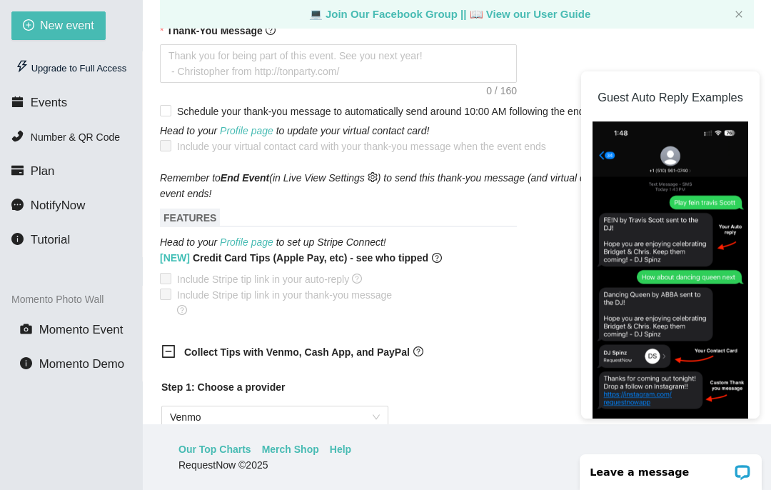
click at [181, 293] on span "Include Stripe tip link in your thank-you message" at bounding box center [289, 302] width 236 height 31
click at [172, 296] on span "Include Stripe tip link in your thank-you message" at bounding box center [289, 302] width 236 height 31
click at [180, 325] on form "Event Name Tendernism Event Date 10/11/2025 Your event will accept text message…" at bounding box center [457, 241] width 594 height 1459
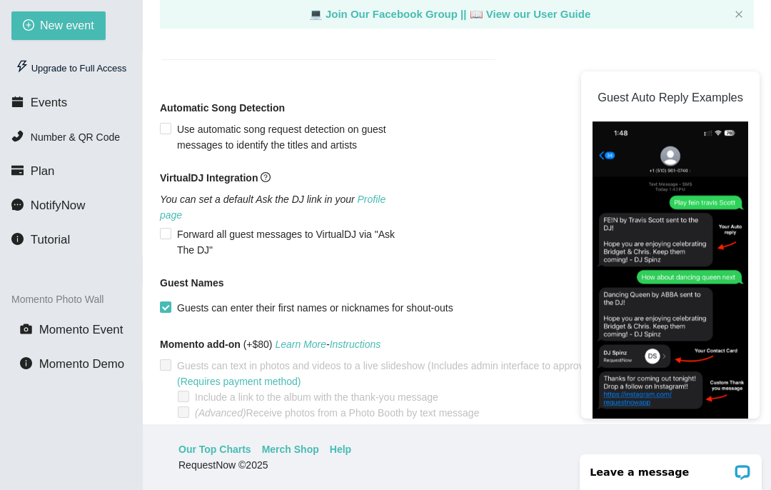
scroll to position [1156, 0]
click at [170, 398] on div "Guests can text in photos and videos to a live slideshow (Includes admin interf…" at bounding box center [457, 389] width 594 height 63
click at [218, 456] on span "Create event" at bounding box center [199, 451] width 57 height 16
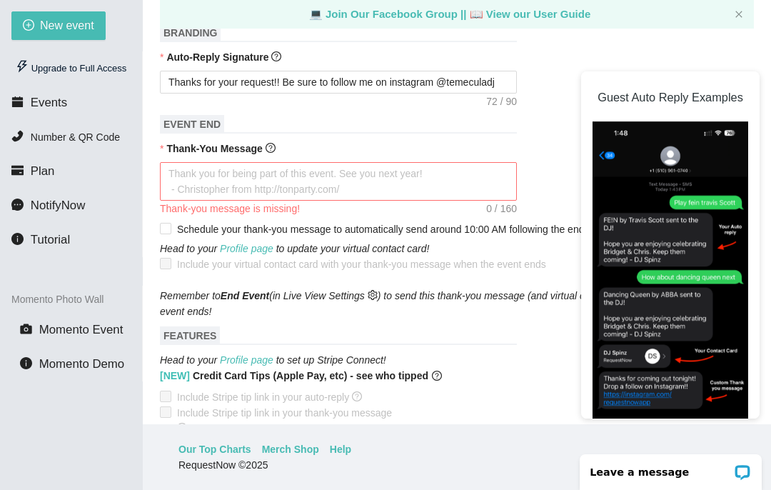
scroll to position [527, 0]
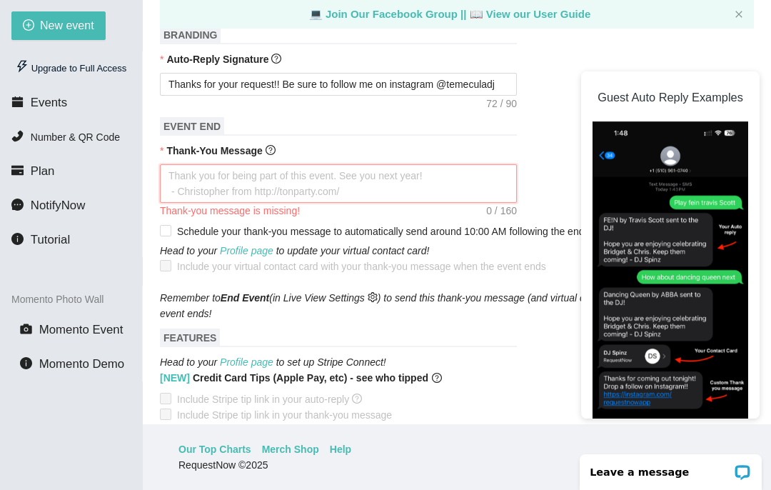
click at [358, 186] on textarea "Thank-You Message" at bounding box center [338, 183] width 357 height 39
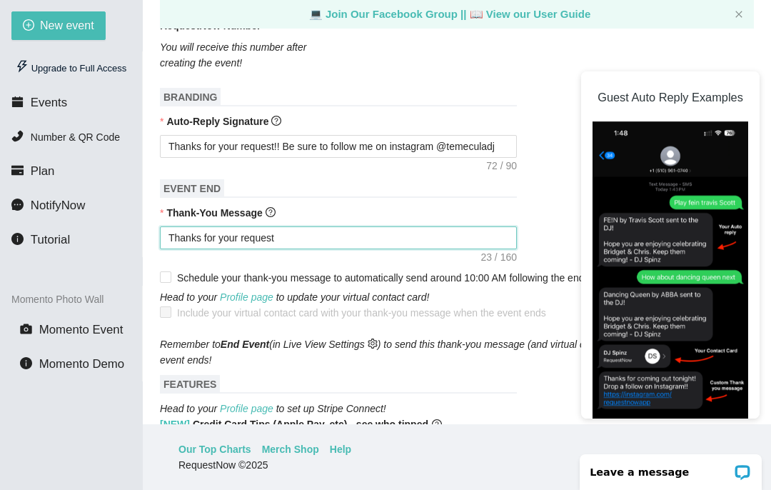
scroll to position [459, 0]
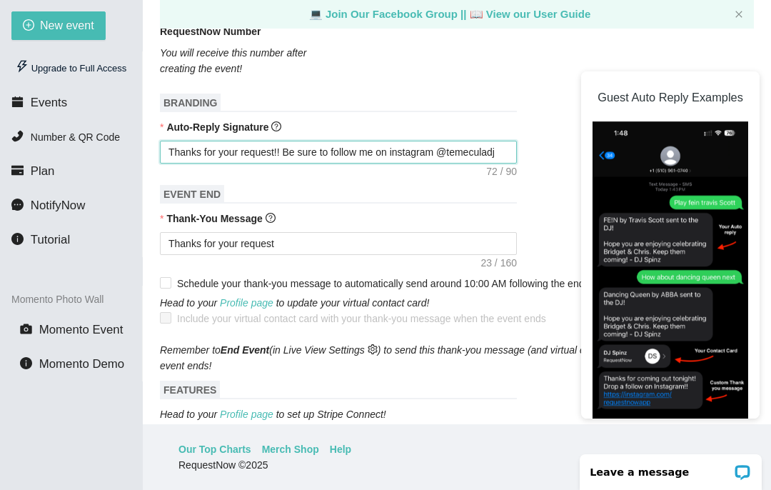
click at [508, 151] on textarea "Thanks for your request!! Be sure to follow me on instagram @temeculadj" at bounding box center [338, 152] width 357 height 23
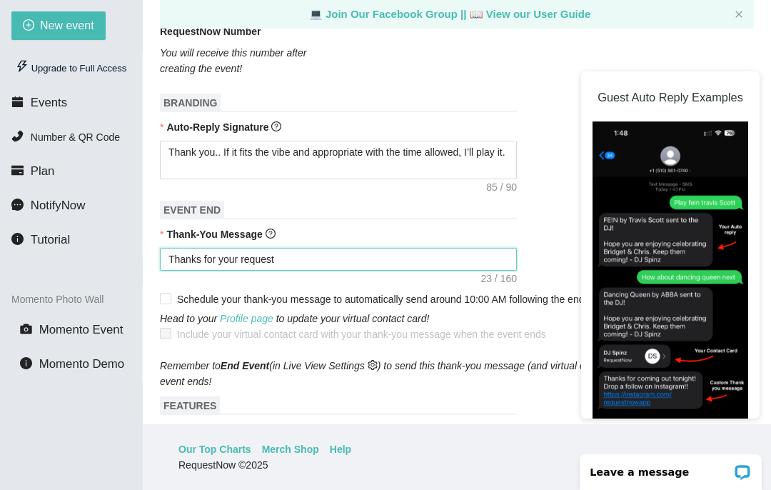
click at [330, 268] on textarea "Thanks for your request" at bounding box center [338, 259] width 357 height 23
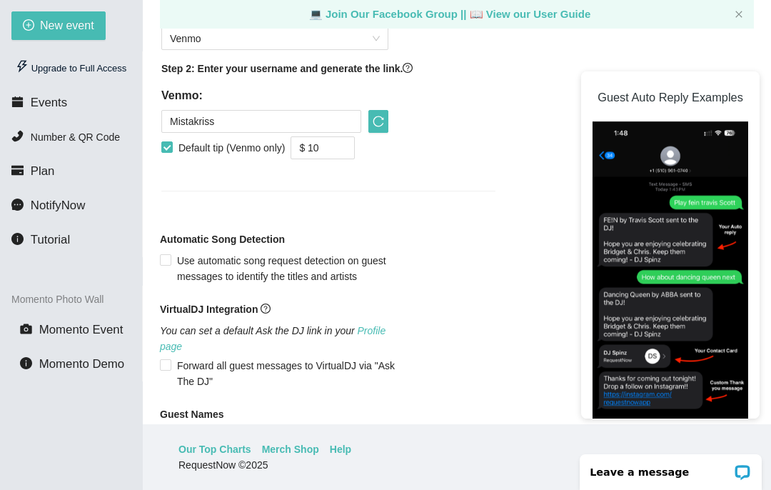
scroll to position [1040, 0]
click at [334, 159] on input "$ 10" at bounding box center [322, 148] width 63 height 21
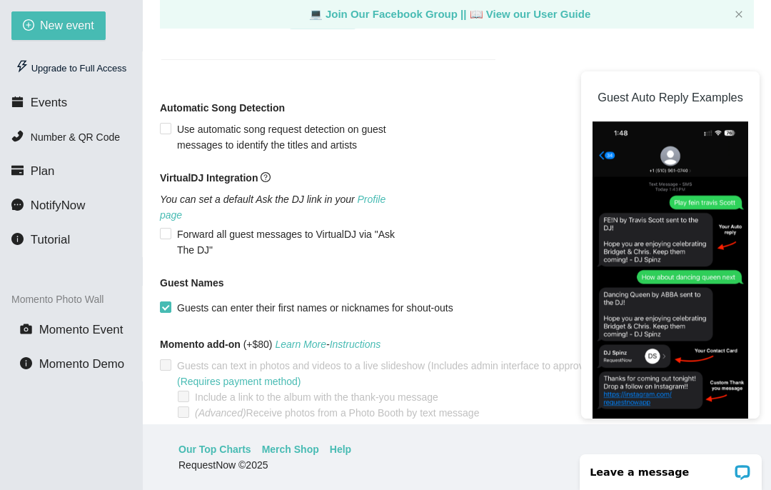
scroll to position [1171, 0]
click at [219, 453] on span "Create event" at bounding box center [199, 451] width 57 height 16
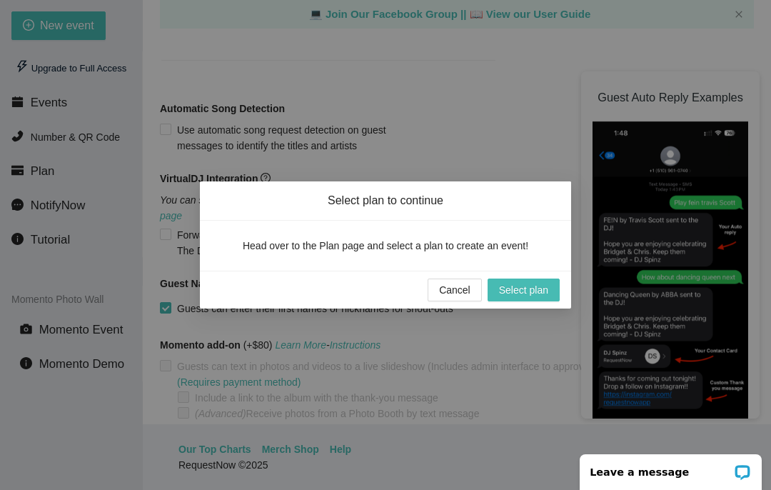
click at [523, 298] on span "Select plan" at bounding box center [523, 290] width 49 height 16
